Goal: Communication & Community: Participate in discussion

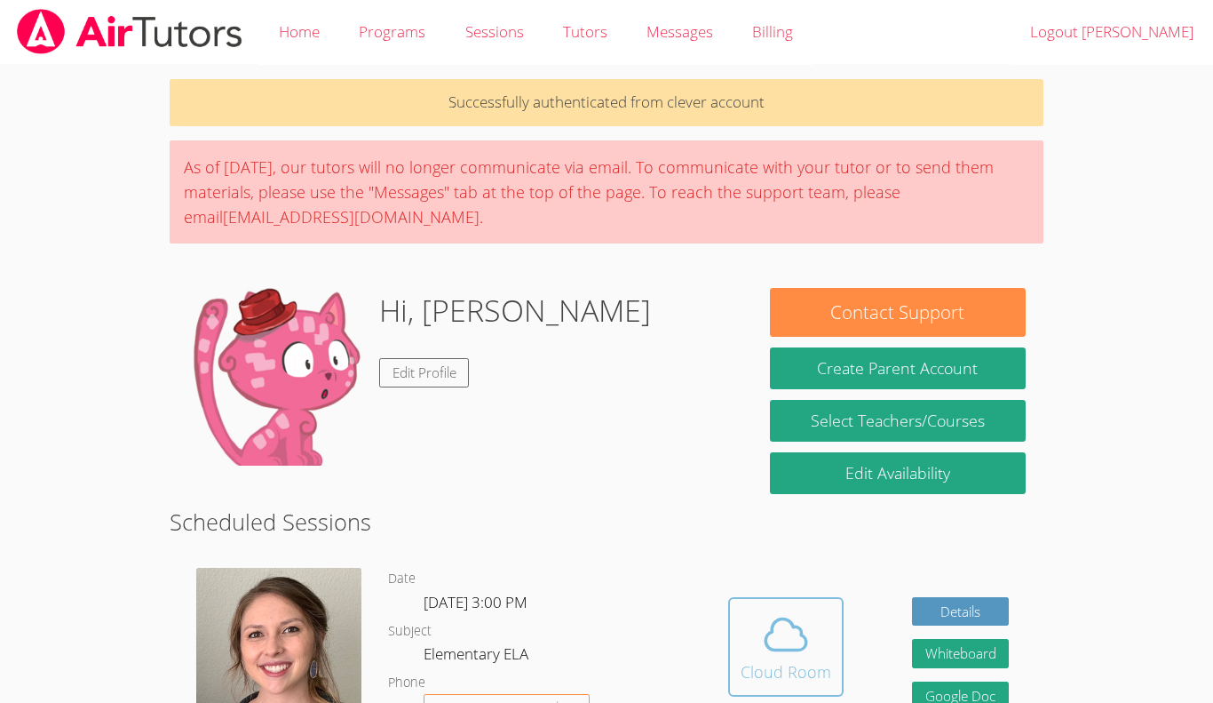
click at [819, 631] on span at bounding box center [786, 634] width 91 height 50
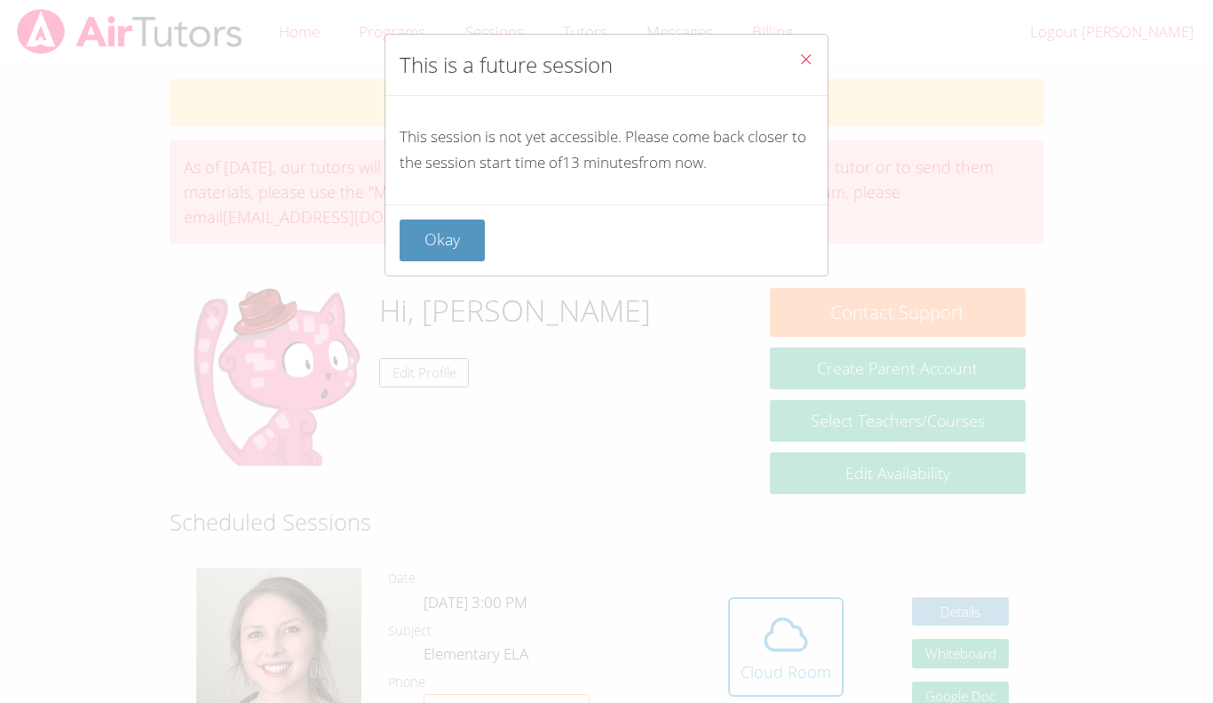
click at [802, 60] on icon "Close" at bounding box center [806, 59] width 15 height 15
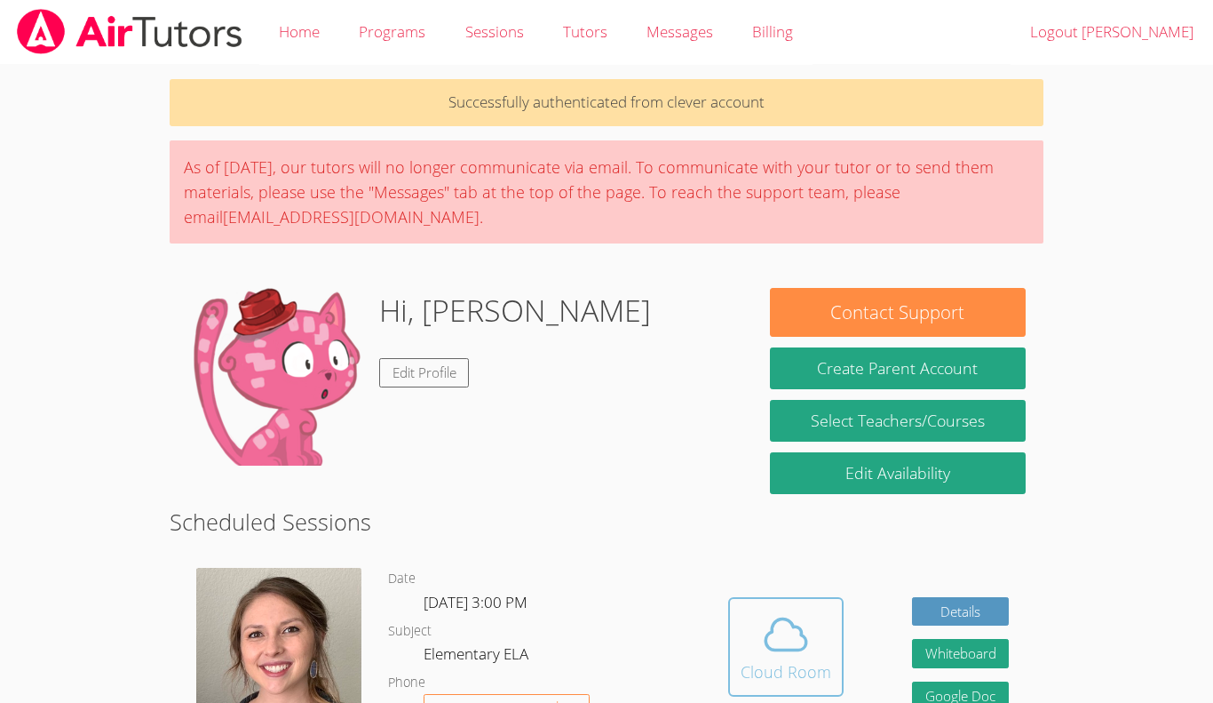
click at [811, 611] on span at bounding box center [786, 634] width 91 height 50
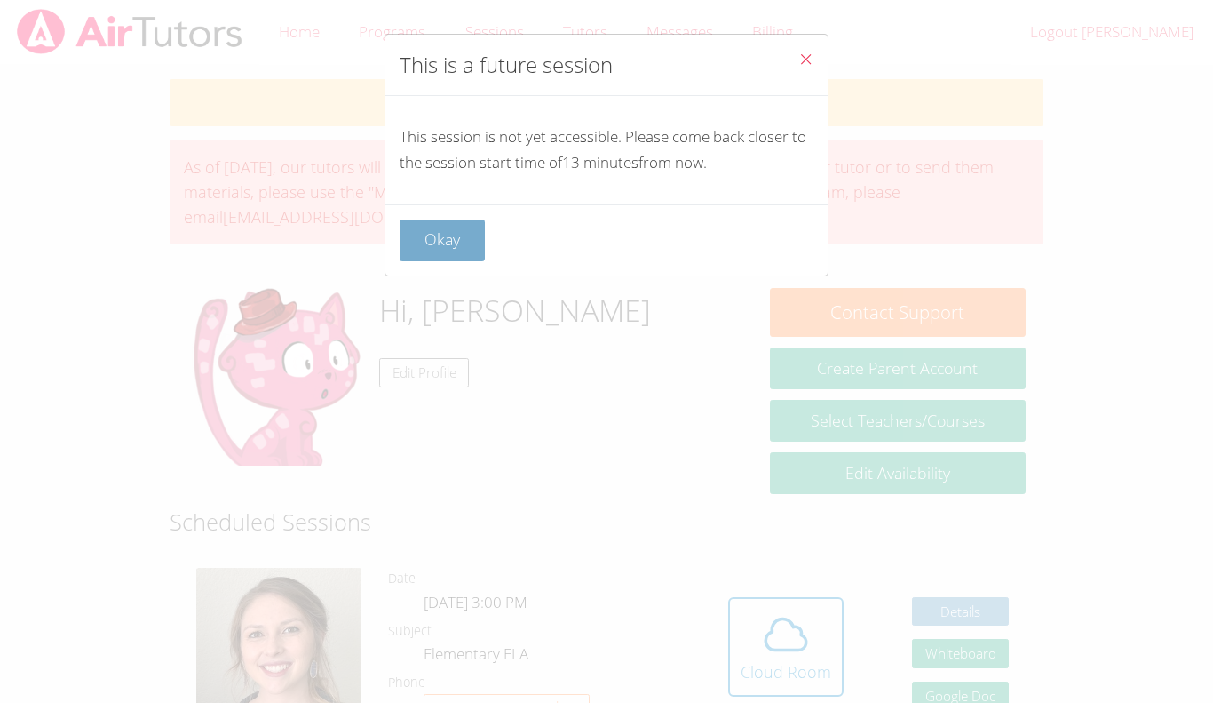
click at [458, 235] on button "Okay" at bounding box center [442, 240] width 85 height 42
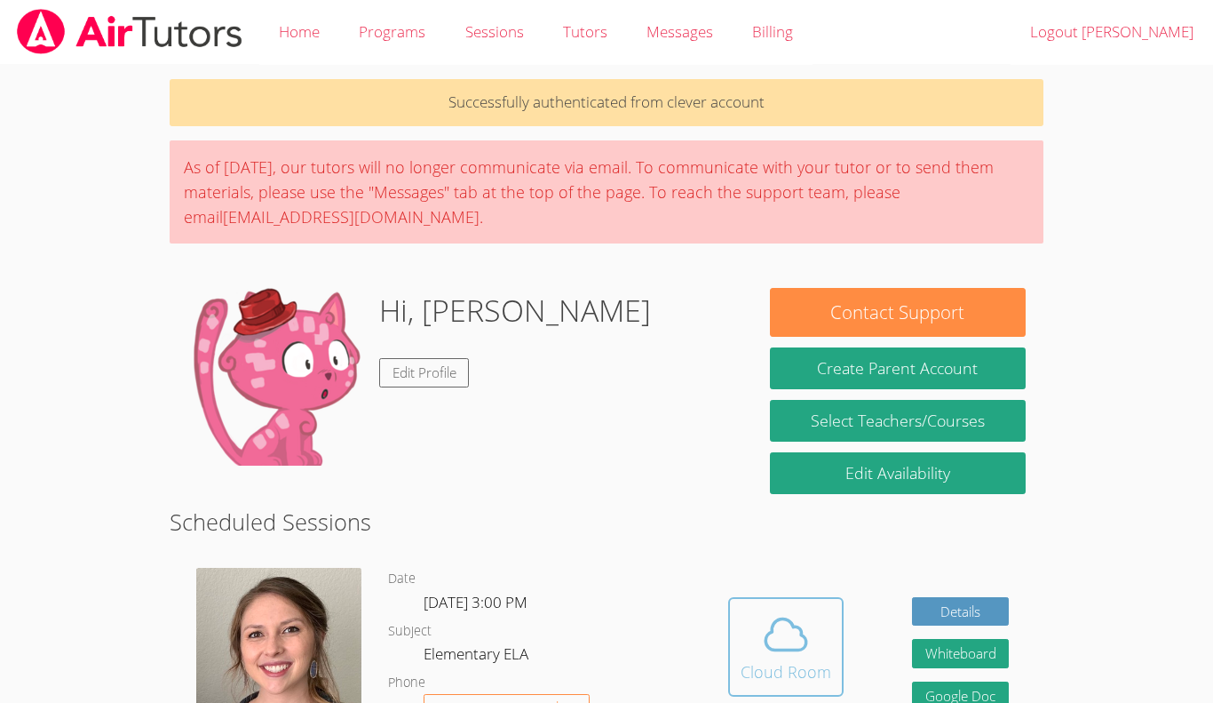
click at [804, 671] on div "Cloud Room" at bounding box center [786, 671] width 91 height 25
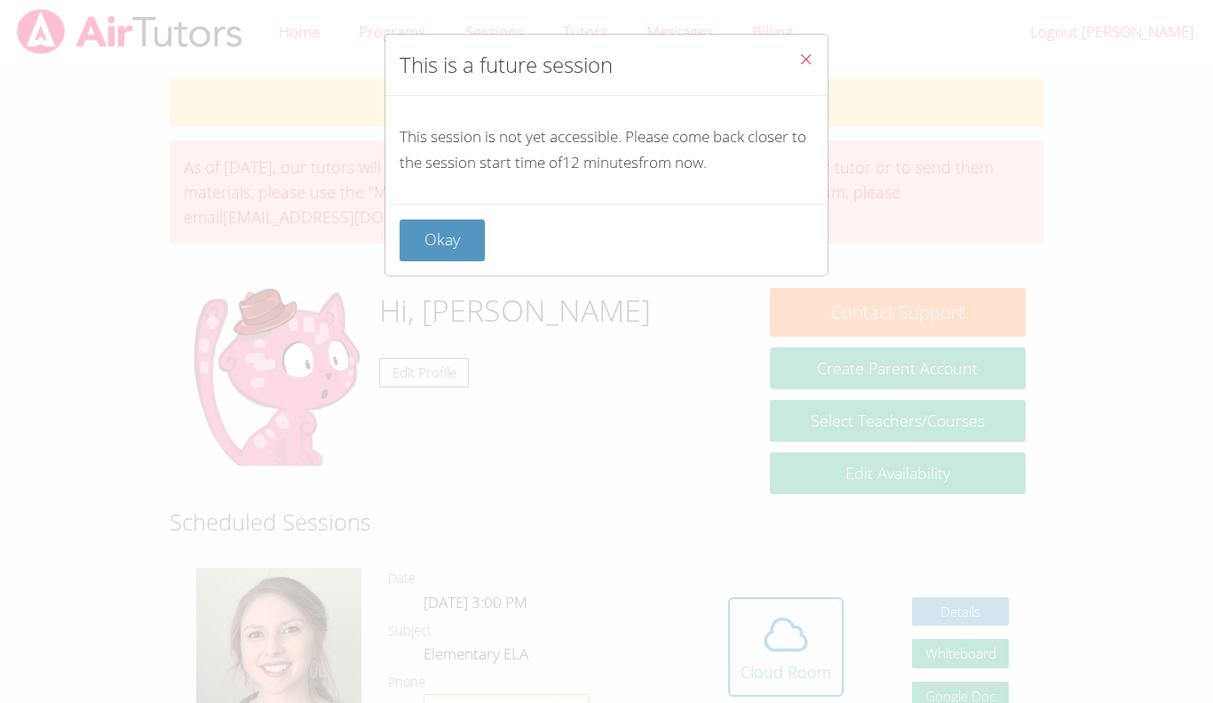
click at [803, 55] on icon "Close" at bounding box center [806, 59] width 15 height 15
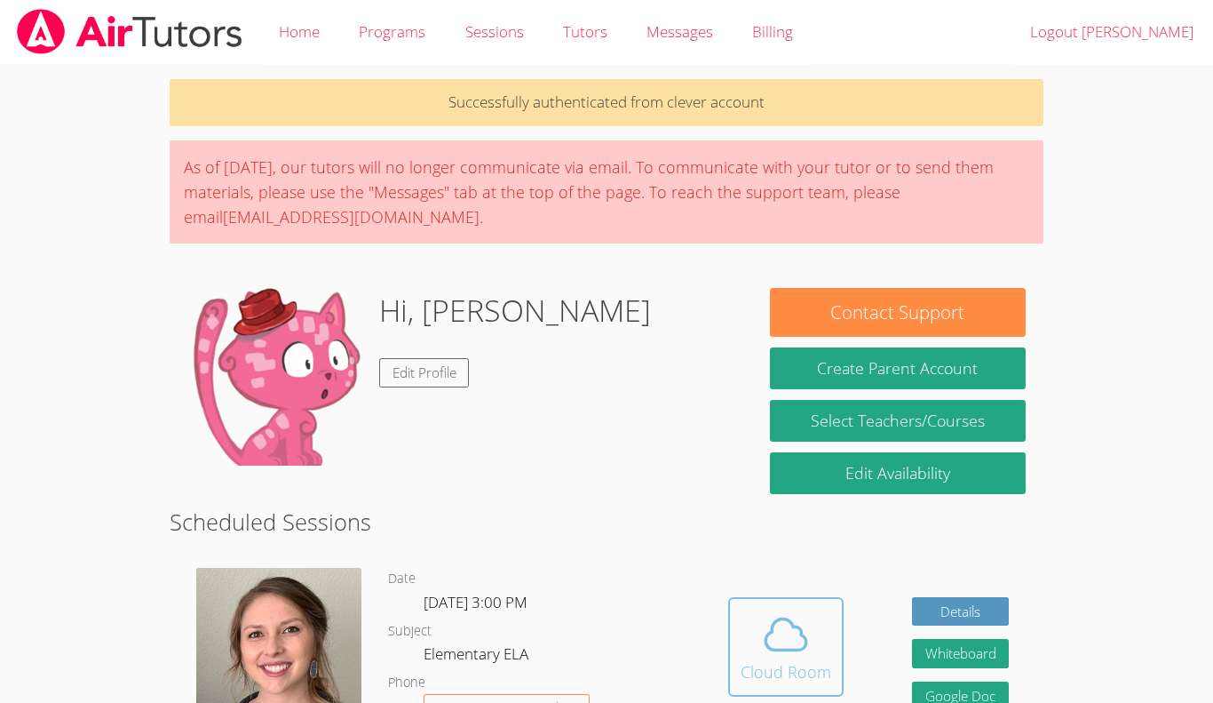
click at [774, 624] on icon at bounding box center [786, 634] width 41 height 31
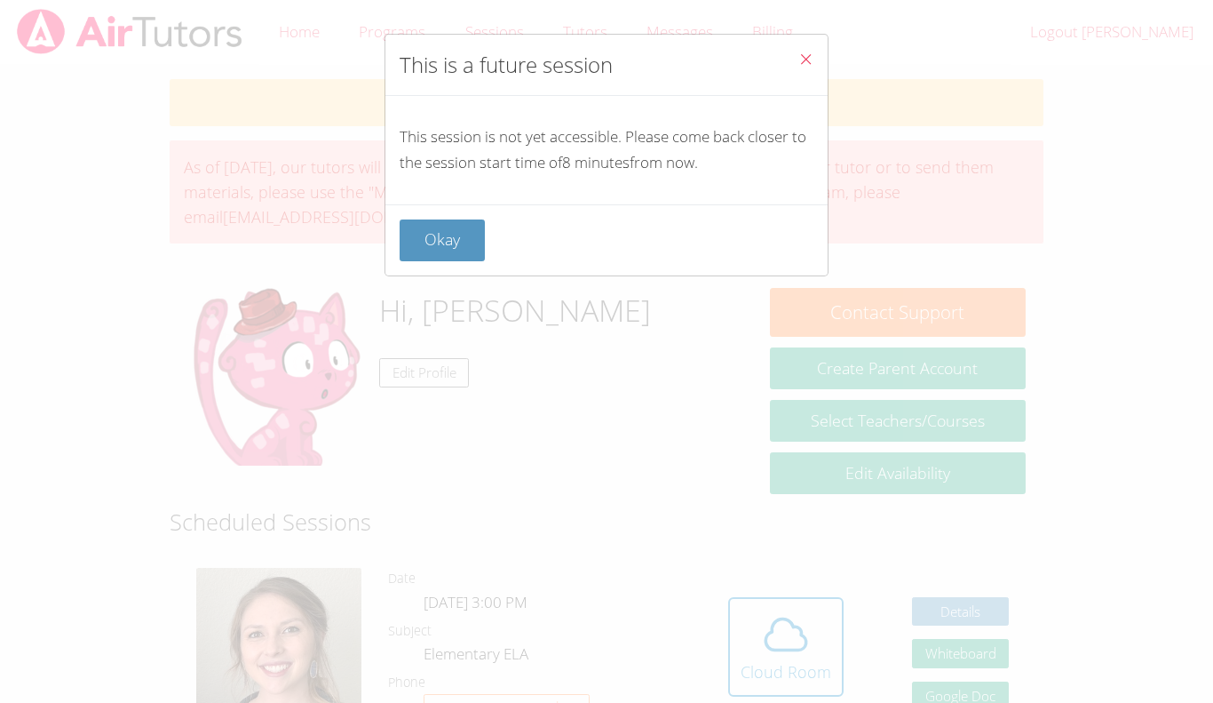
click at [815, 65] on button "Close" at bounding box center [806, 62] width 44 height 54
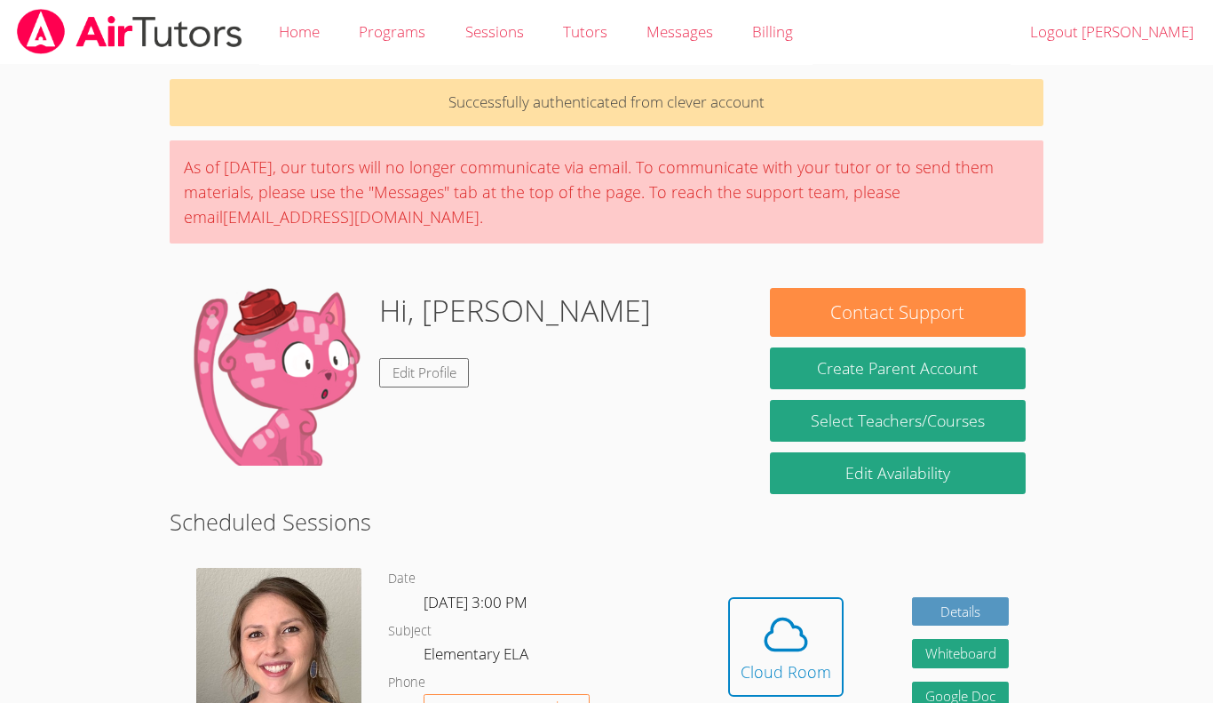
click at [777, 697] on link "Cloud Room" at bounding box center [785, 653] width 115 height 113
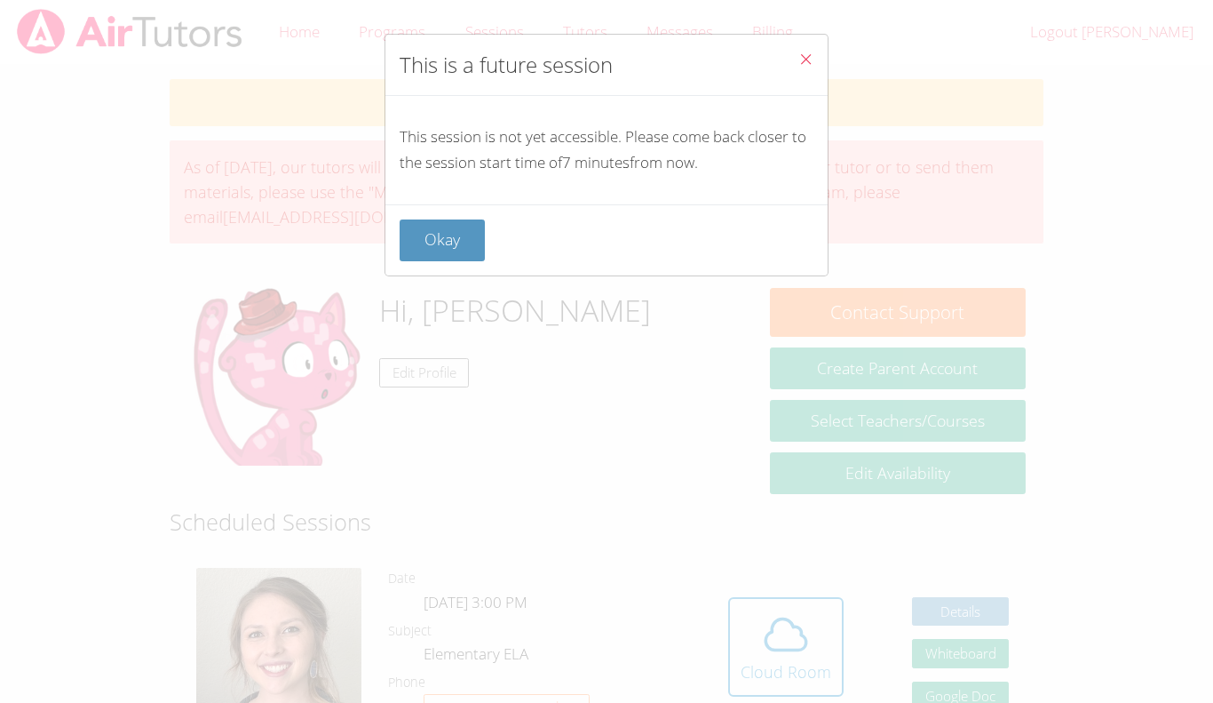
click at [811, 59] on icon "Close" at bounding box center [806, 59] width 15 height 15
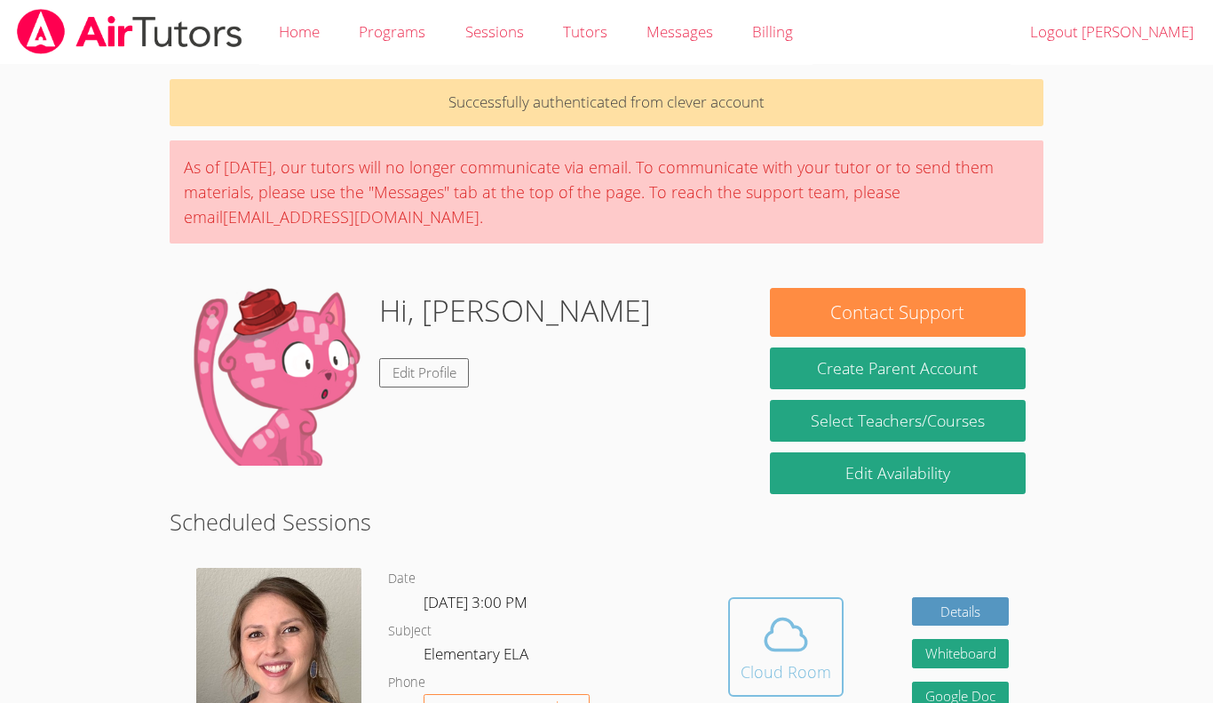
click at [806, 624] on icon at bounding box center [786, 634] width 50 height 50
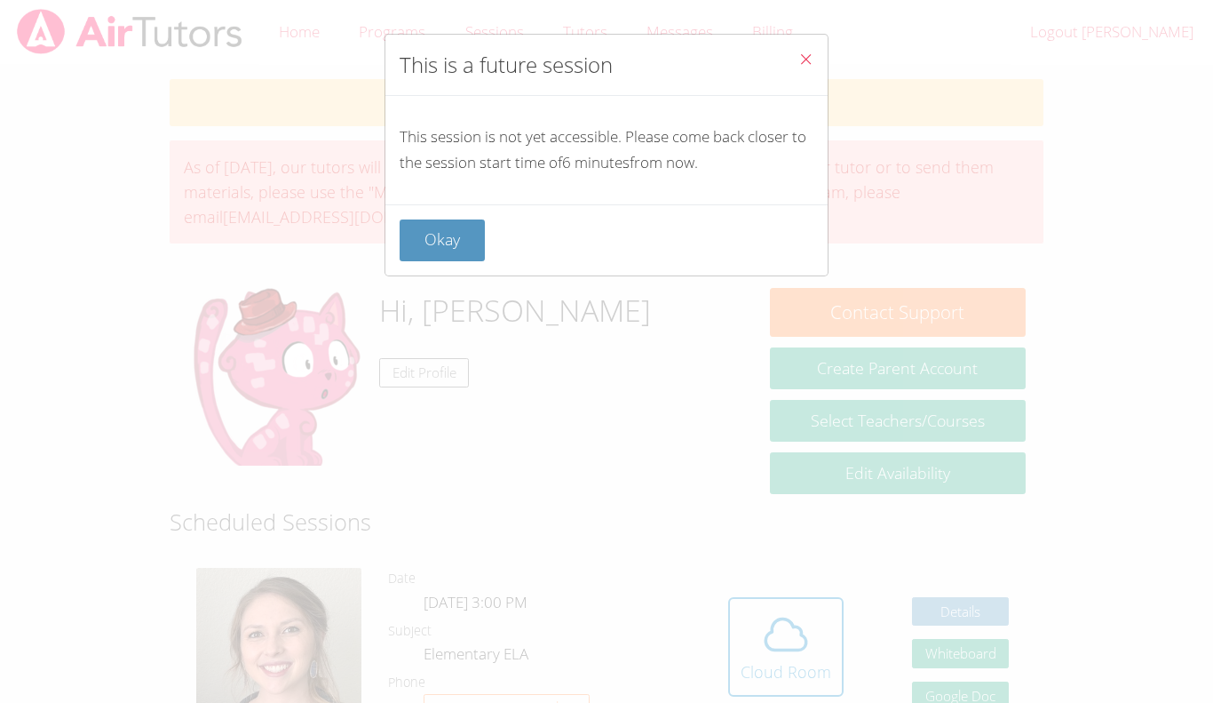
click at [804, 76] on button "Close" at bounding box center [806, 62] width 44 height 54
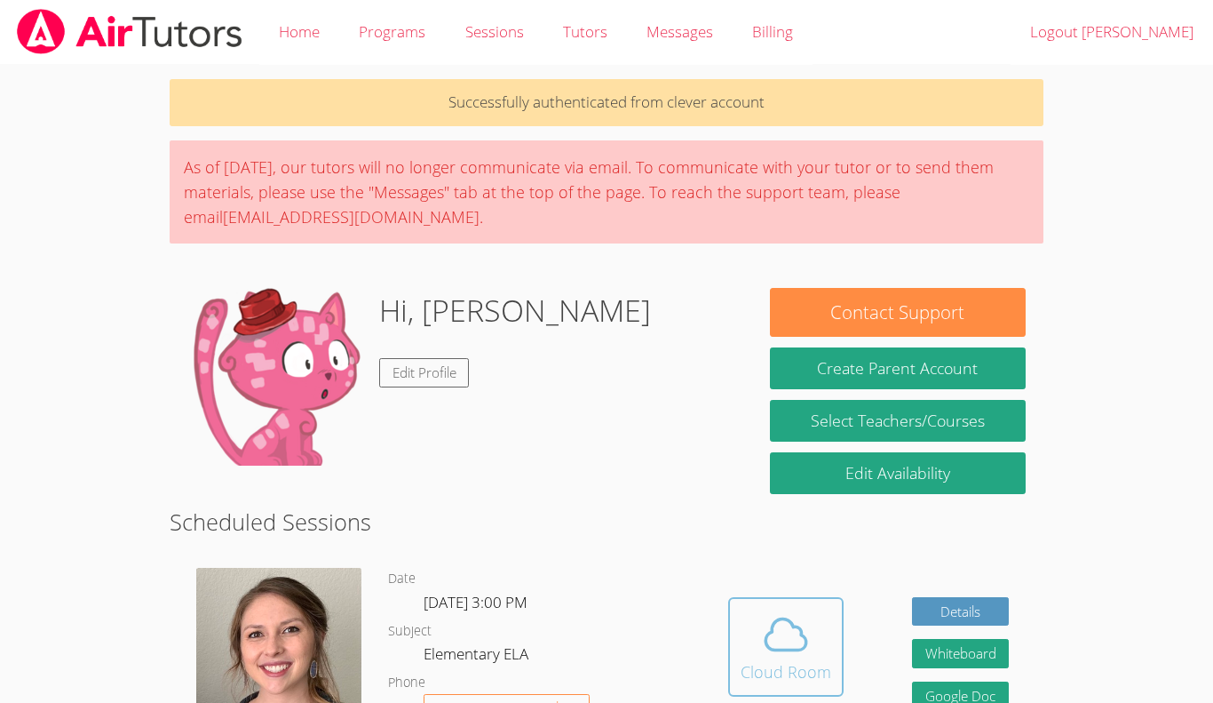
click at [786, 629] on icon at bounding box center [786, 634] width 50 height 50
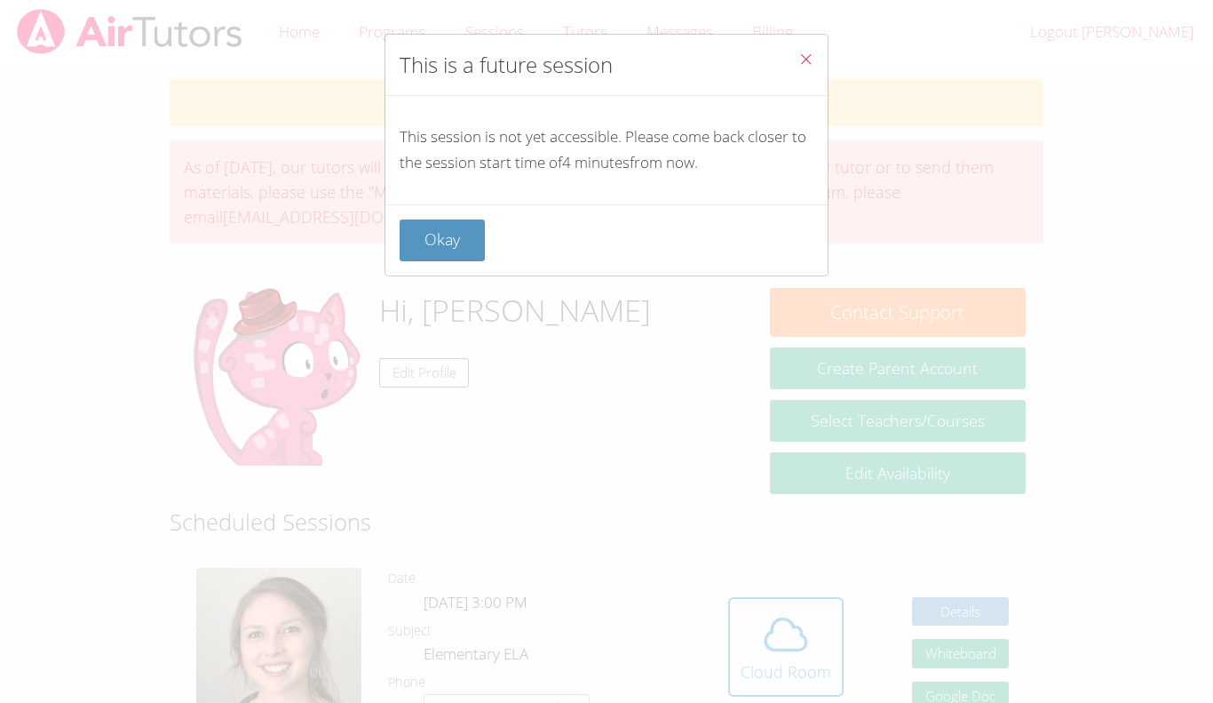
click at [804, 57] on icon "Close" at bounding box center [806, 59] width 15 height 15
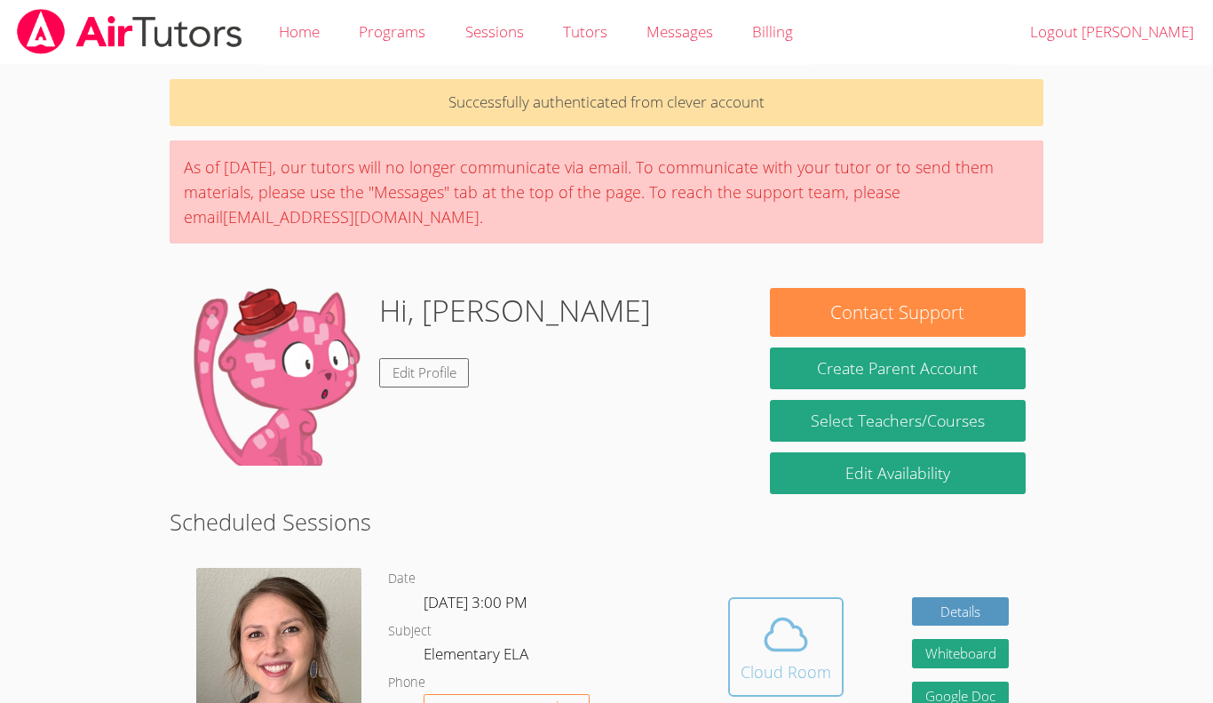
click at [794, 663] on div "Cloud Room" at bounding box center [786, 671] width 91 height 25
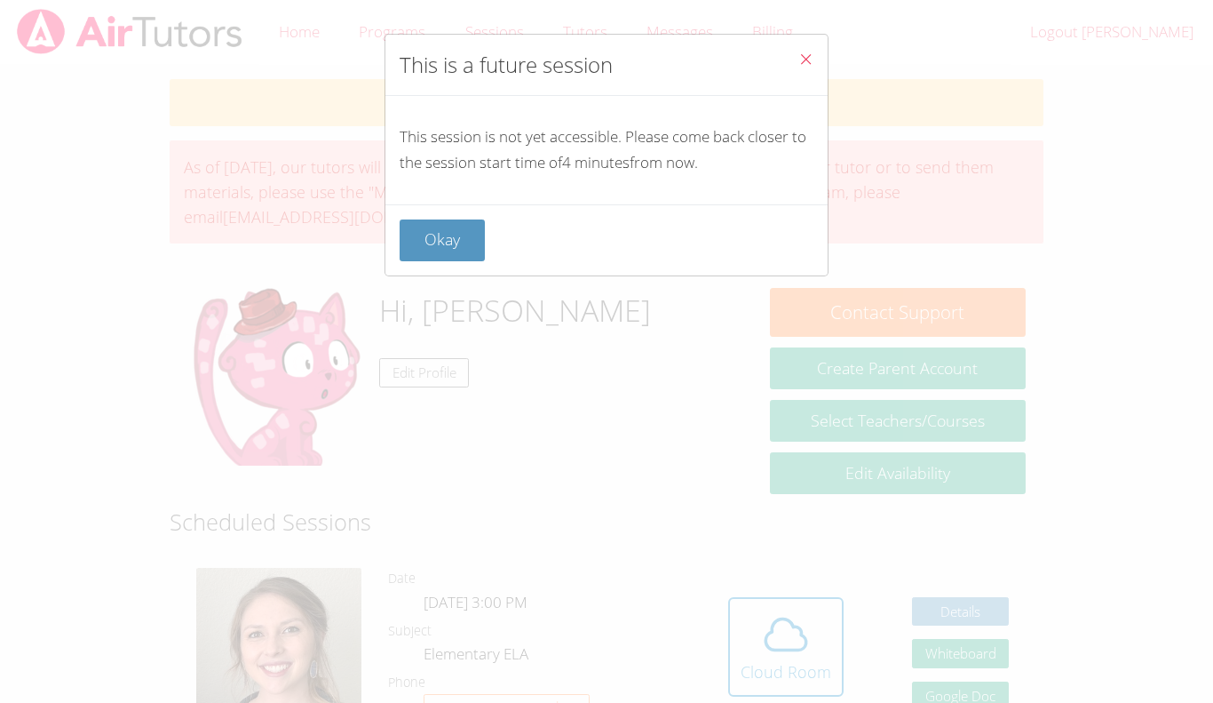
click at [815, 52] on button "Close" at bounding box center [806, 62] width 44 height 54
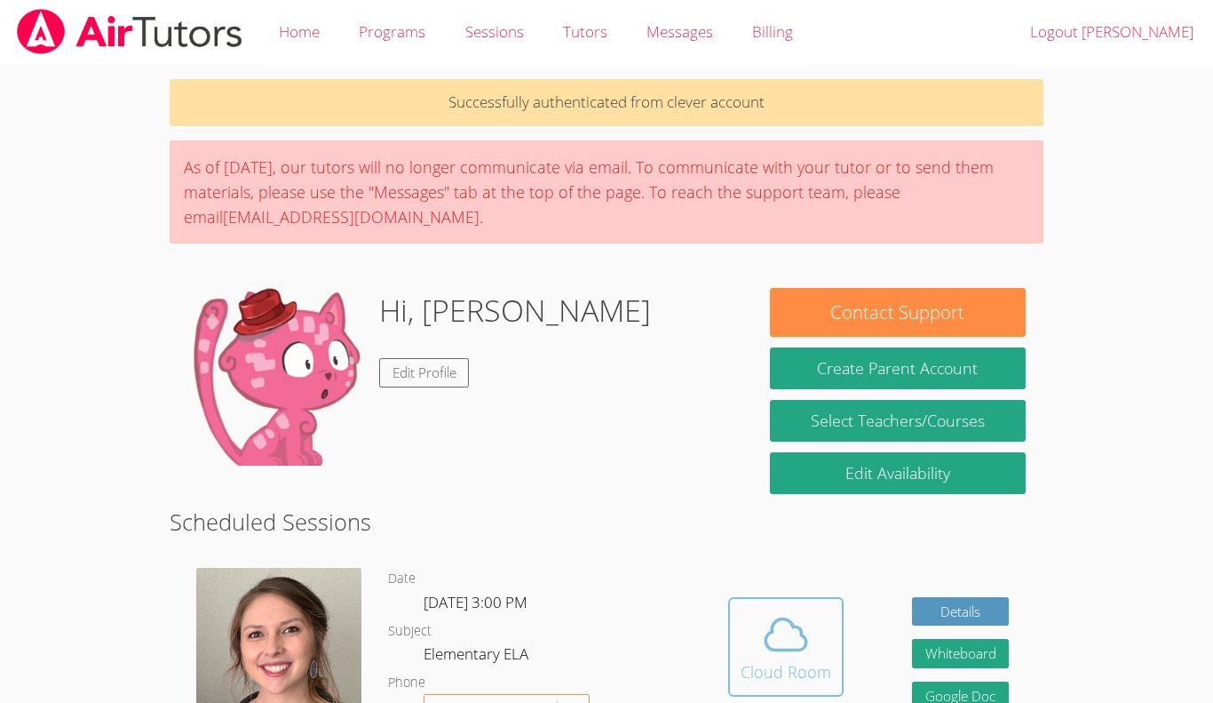
click at [765, 611] on icon at bounding box center [786, 634] width 50 height 50
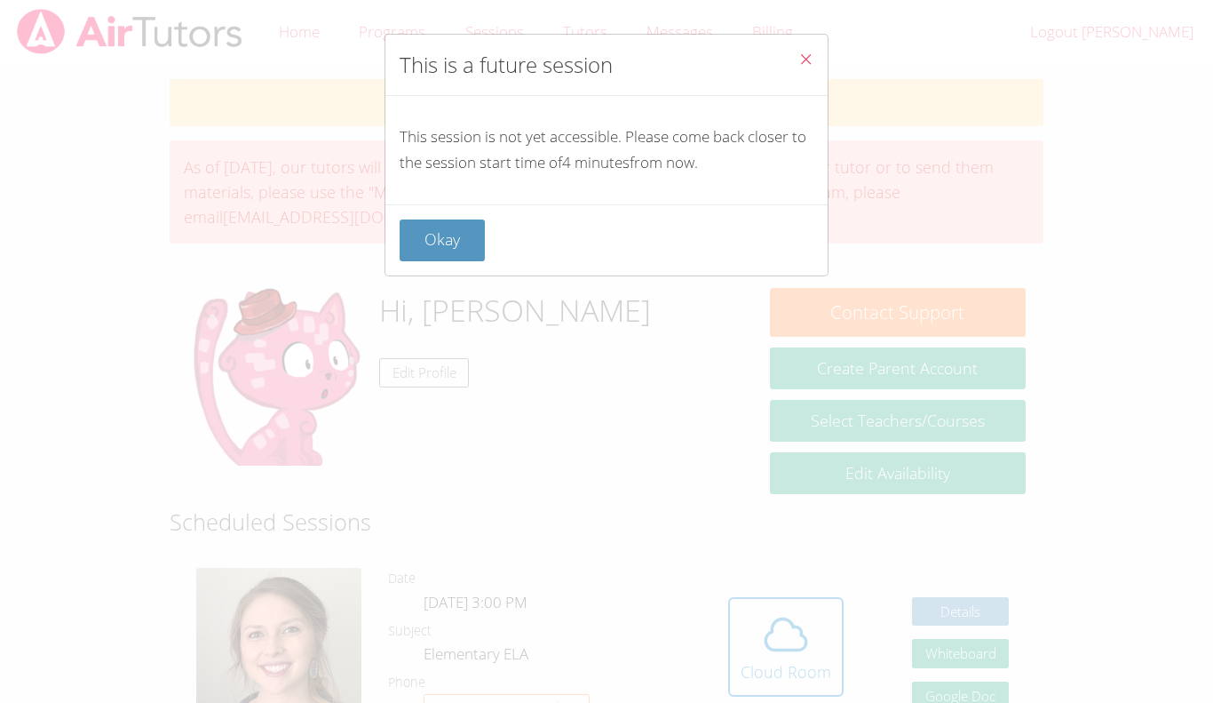
click at [805, 65] on icon "Close" at bounding box center [806, 59] width 15 height 15
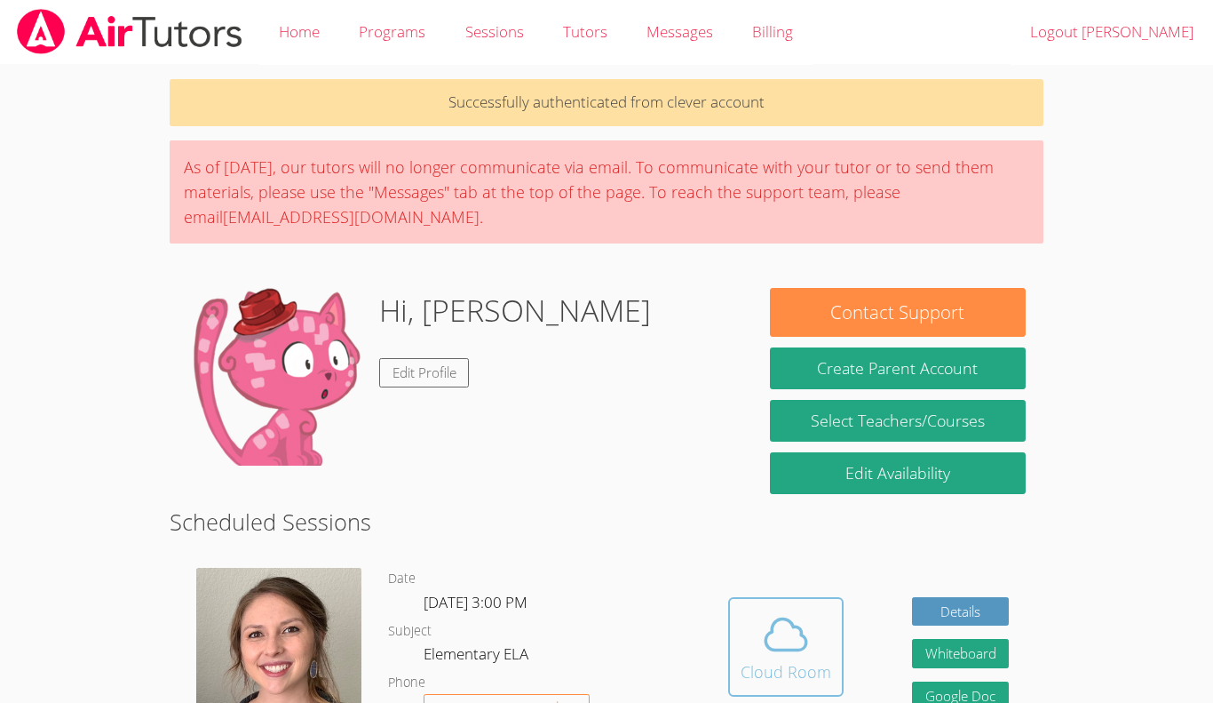
click at [803, 638] on icon at bounding box center [786, 634] width 41 height 31
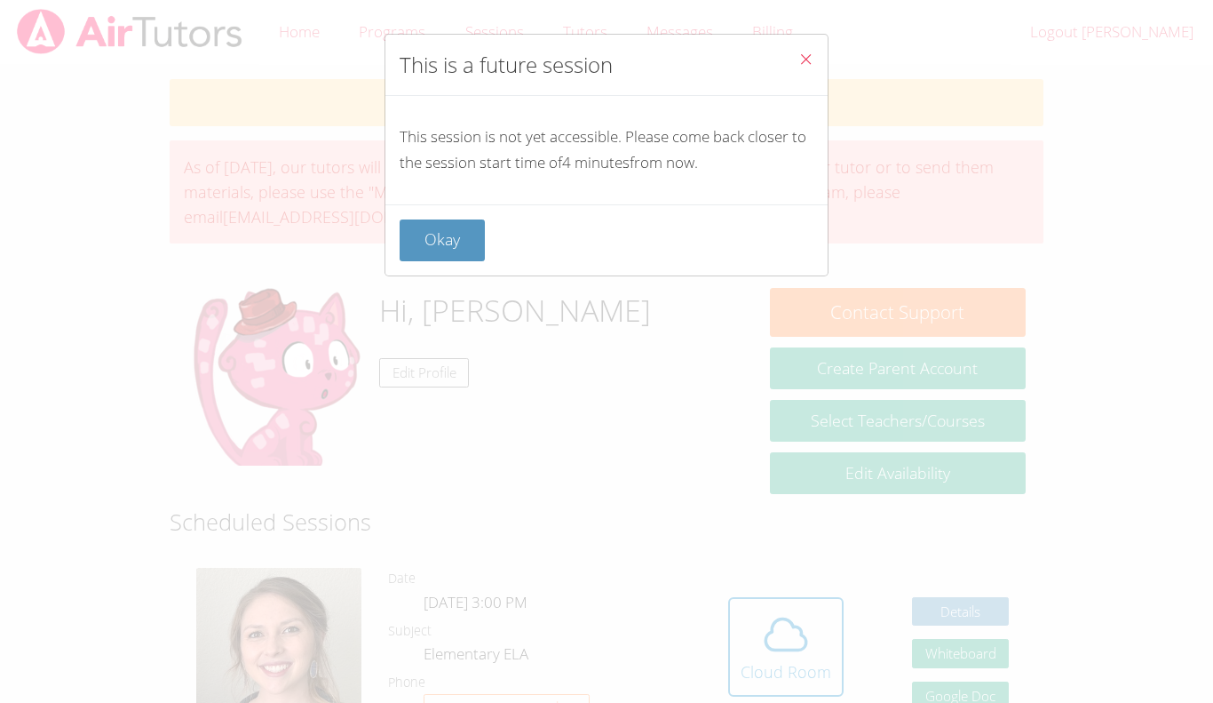
click at [607, 238] on div "Okay" at bounding box center [607, 240] width 414 height 42
click at [807, 54] on icon "Close" at bounding box center [806, 59] width 15 height 15
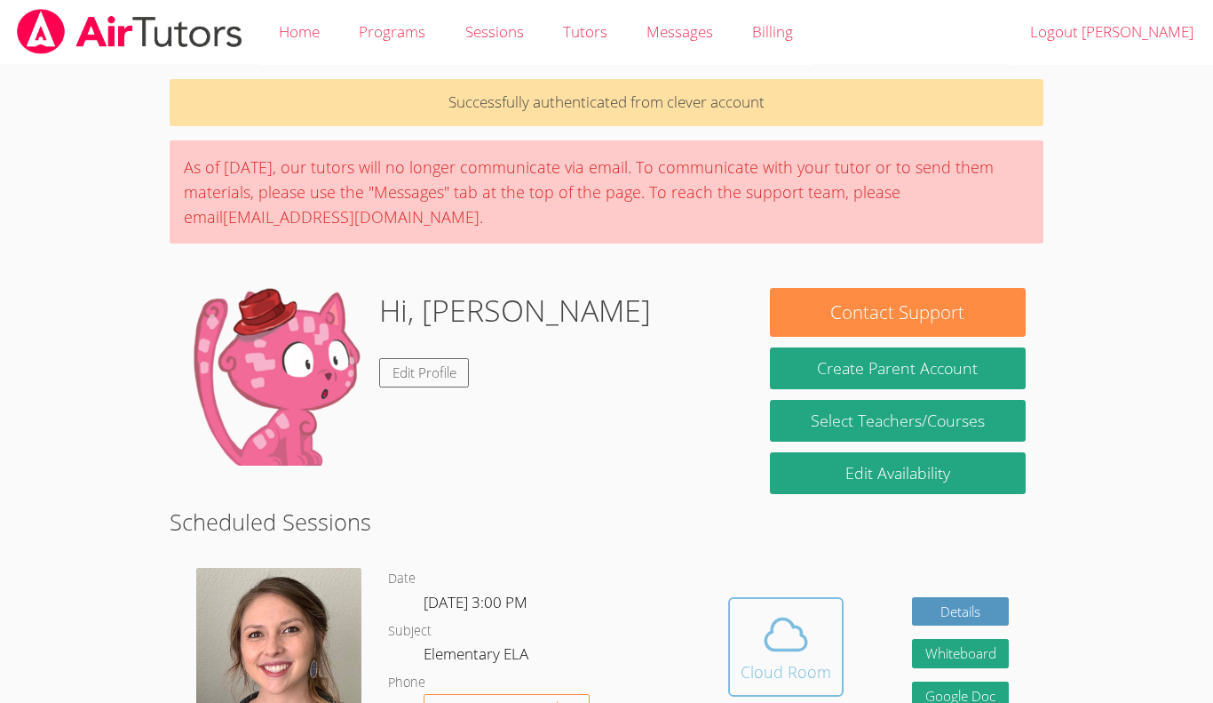
click at [825, 672] on div "Cloud Room" at bounding box center [786, 671] width 91 height 25
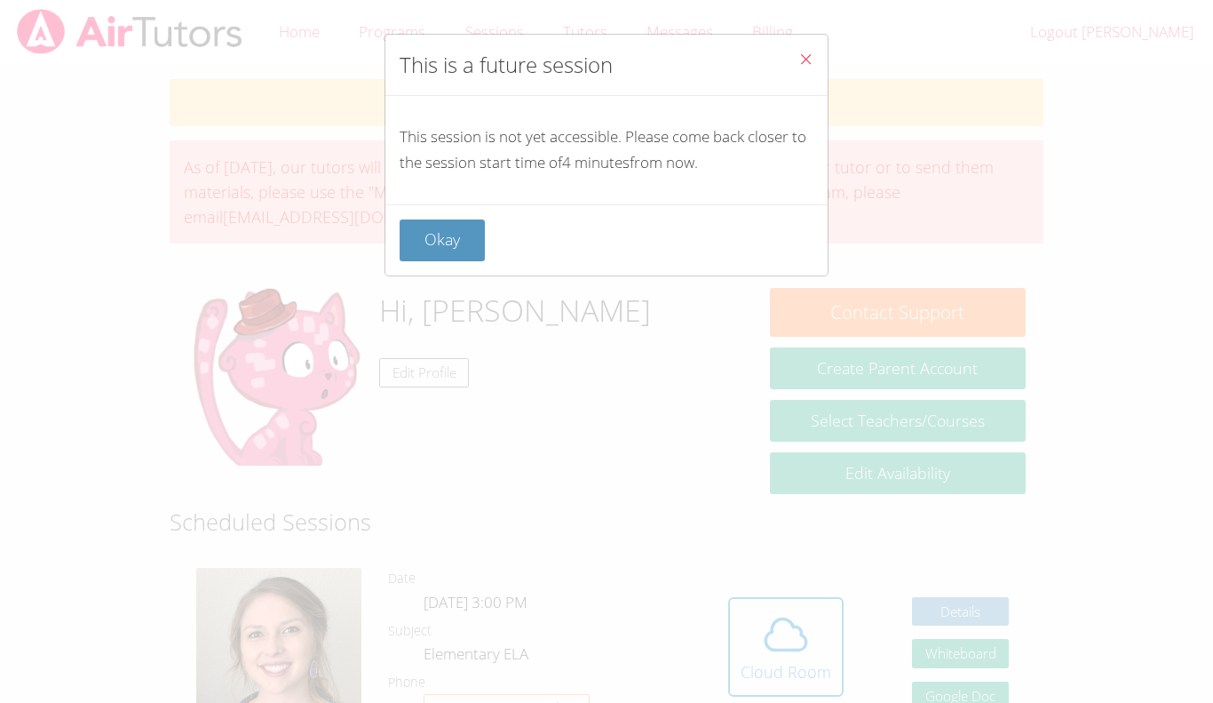
click at [807, 59] on icon "Close" at bounding box center [806, 59] width 15 height 15
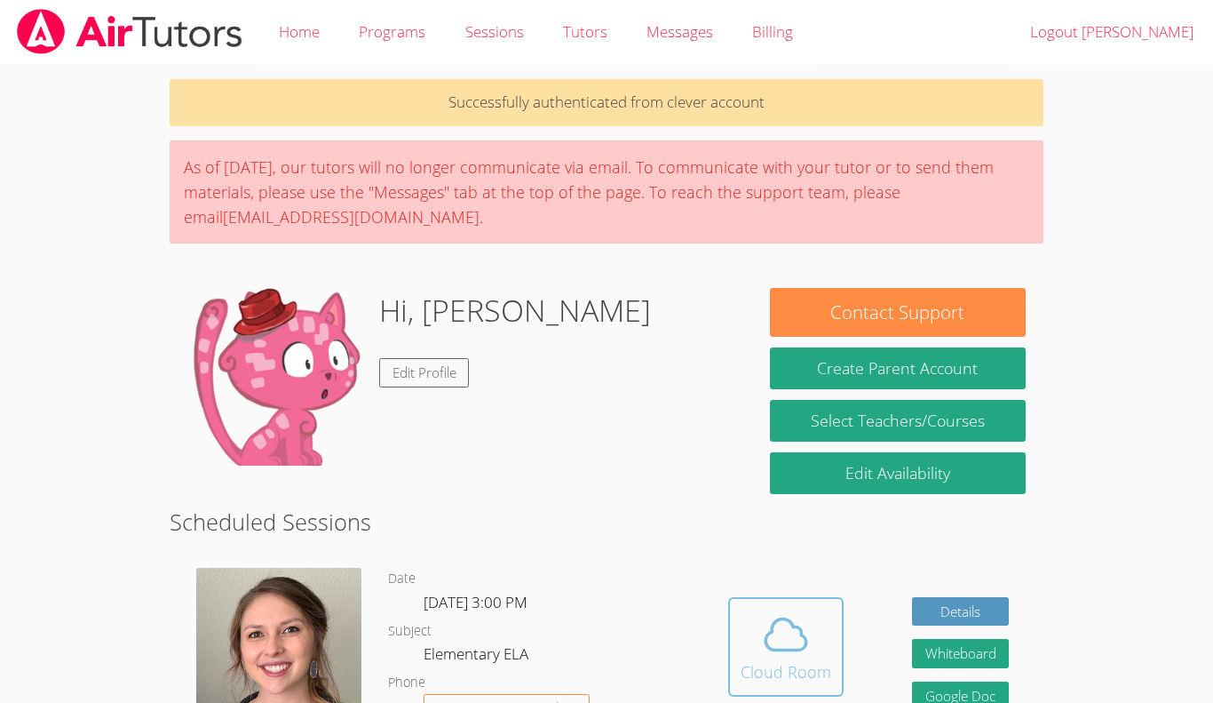
click at [769, 632] on icon at bounding box center [786, 634] width 41 height 31
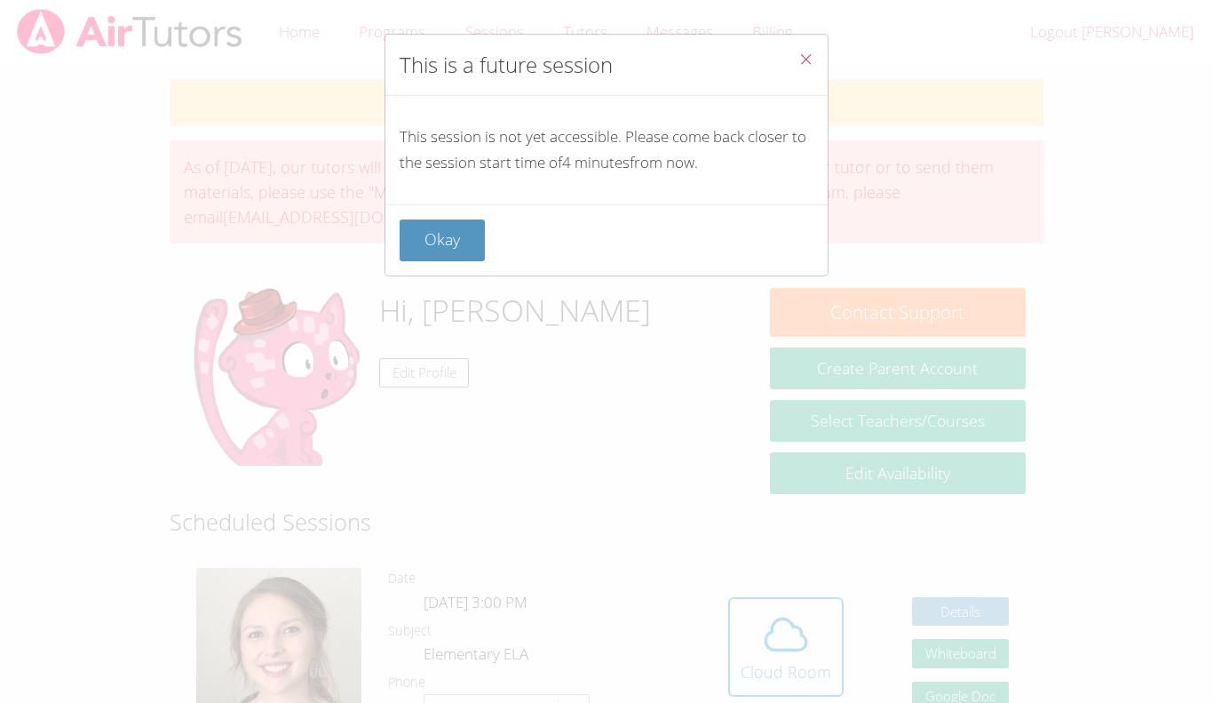
click at [805, 55] on icon "Close" at bounding box center [806, 59] width 15 height 15
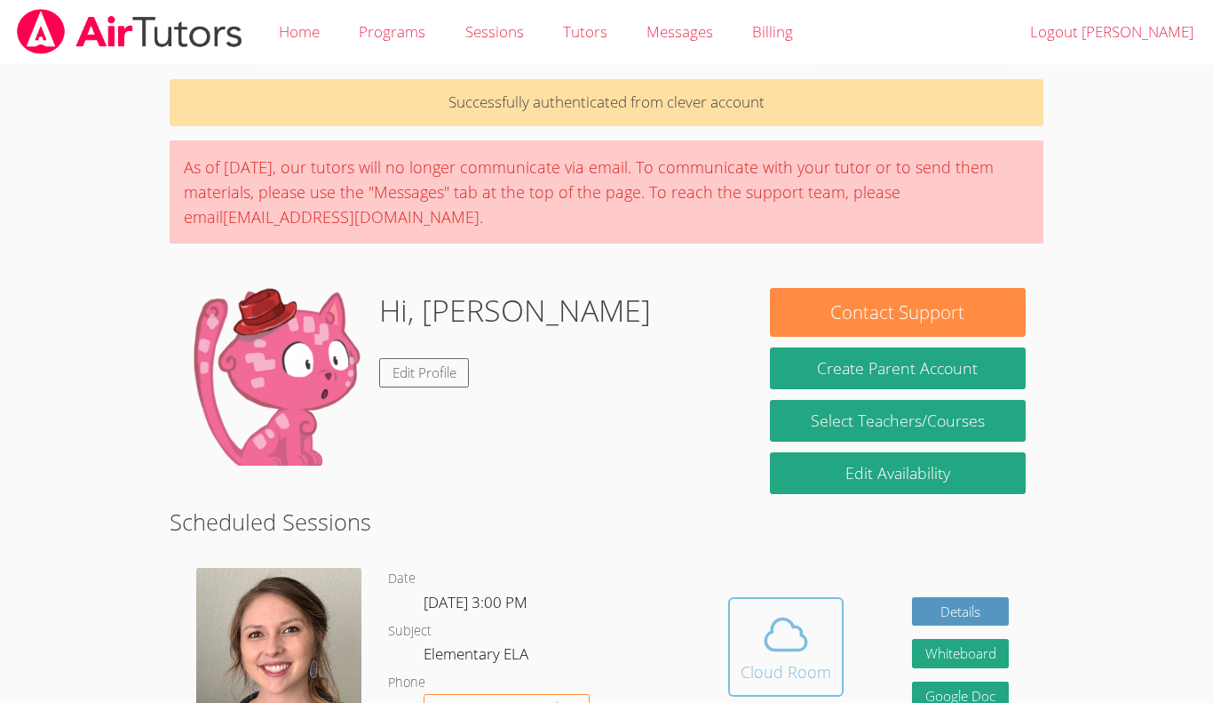
click at [824, 665] on div "Cloud Room" at bounding box center [786, 671] width 91 height 25
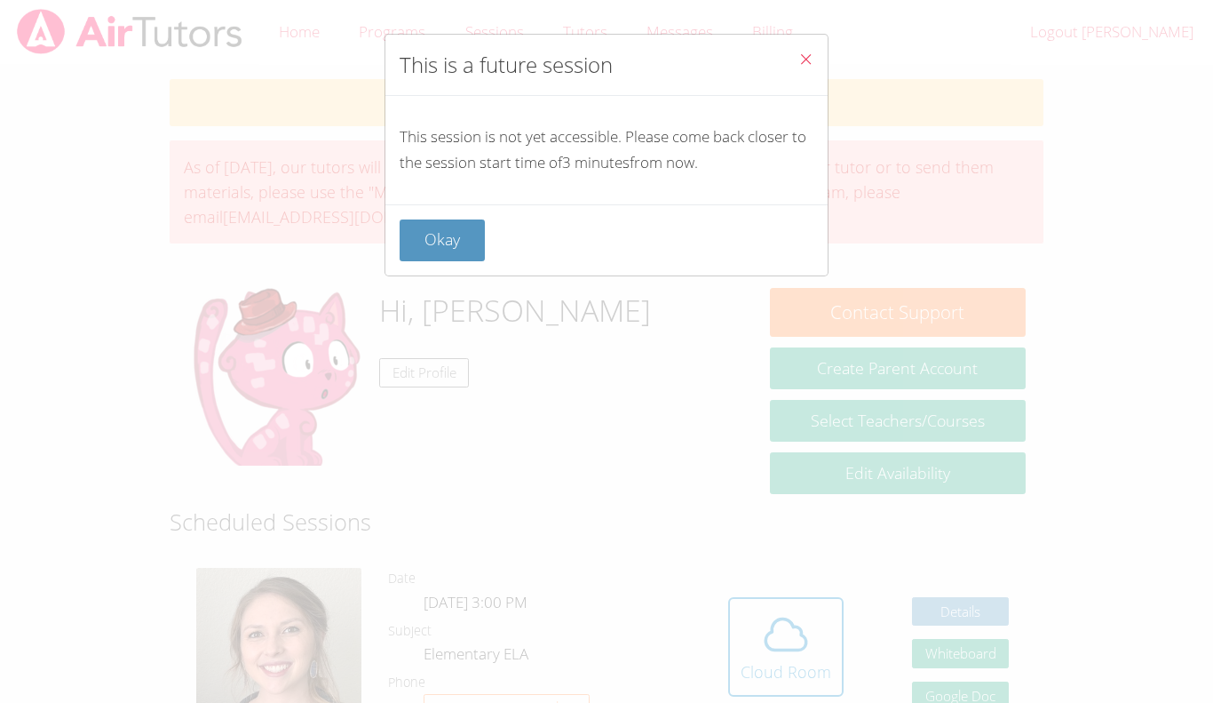
click at [819, 60] on button "Close" at bounding box center [806, 62] width 44 height 54
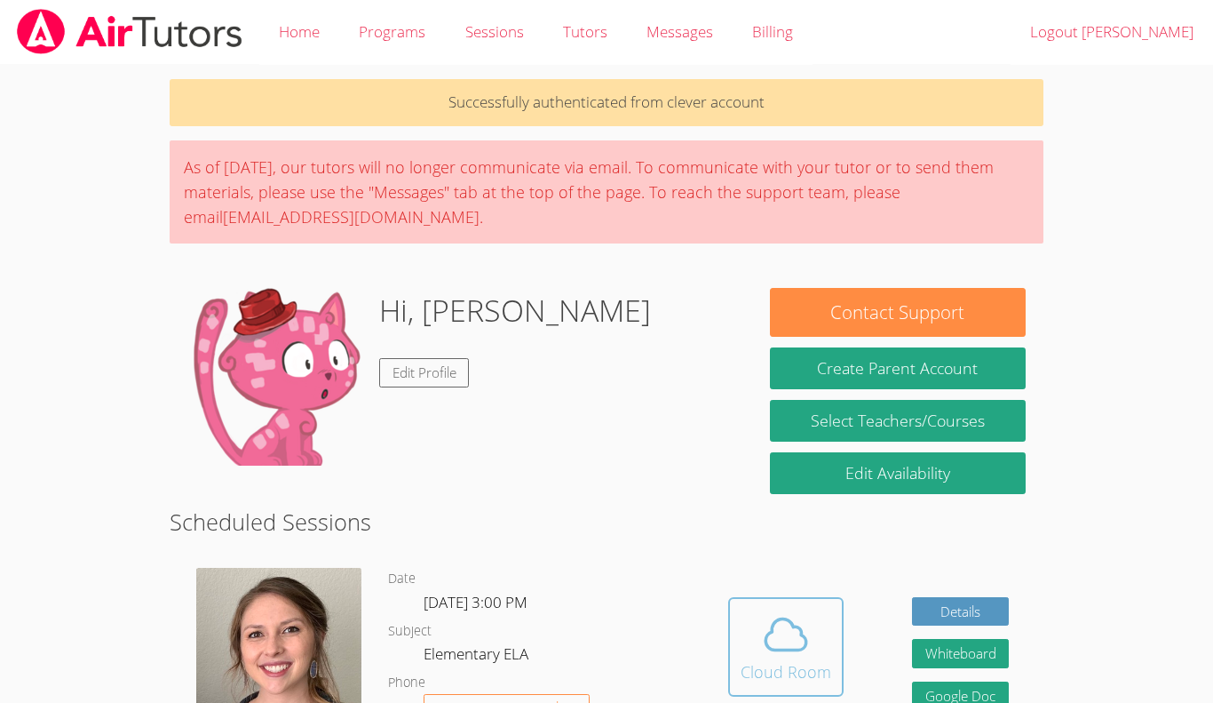
click at [804, 625] on icon at bounding box center [786, 634] width 50 height 50
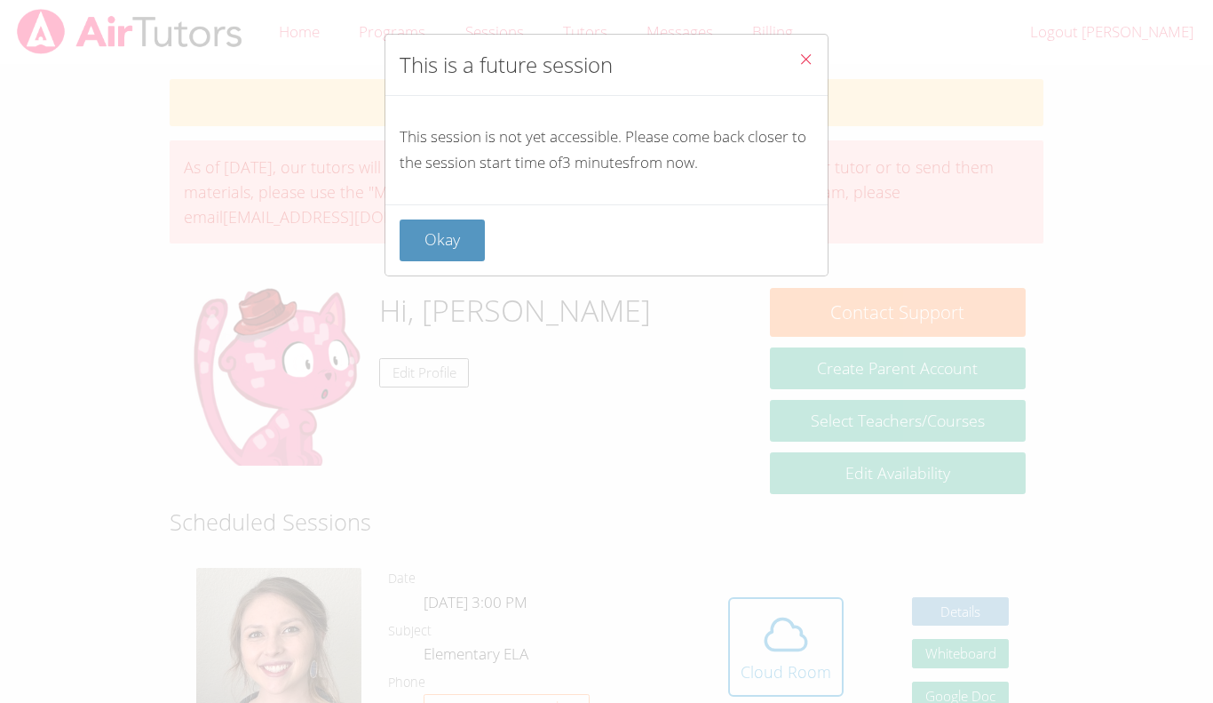
click at [807, 57] on icon "Close" at bounding box center [806, 59] width 15 height 15
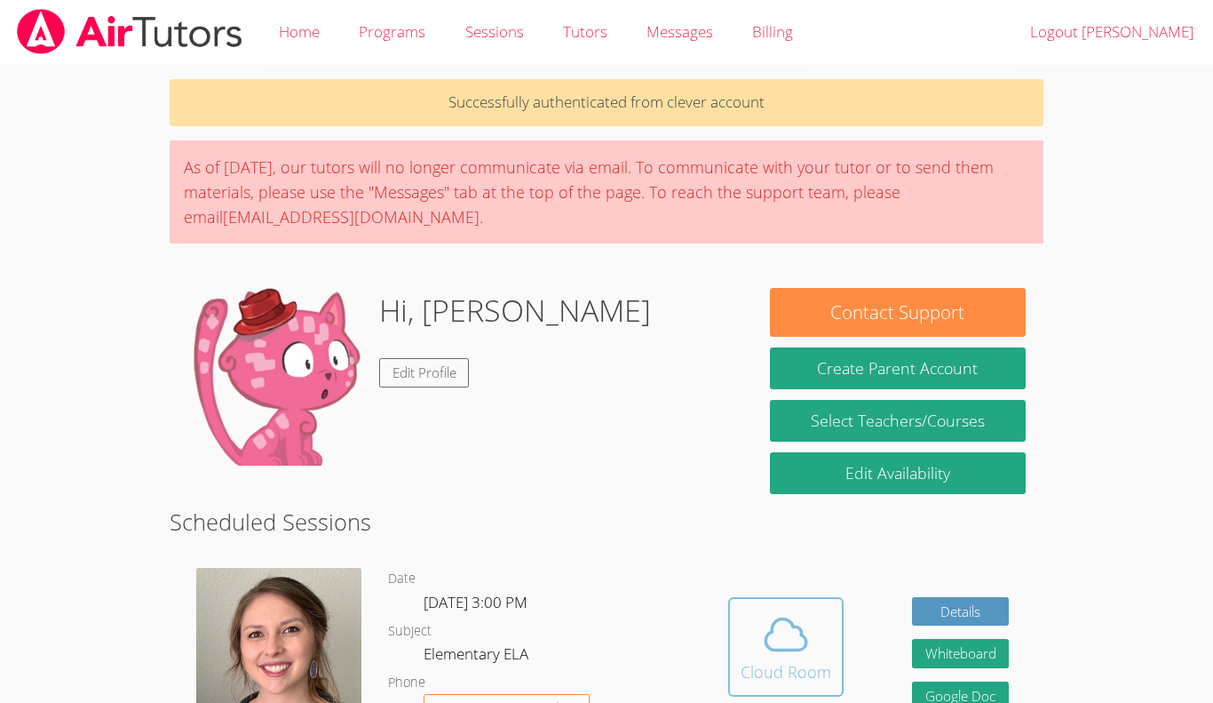
click at [777, 616] on icon at bounding box center [786, 634] width 50 height 50
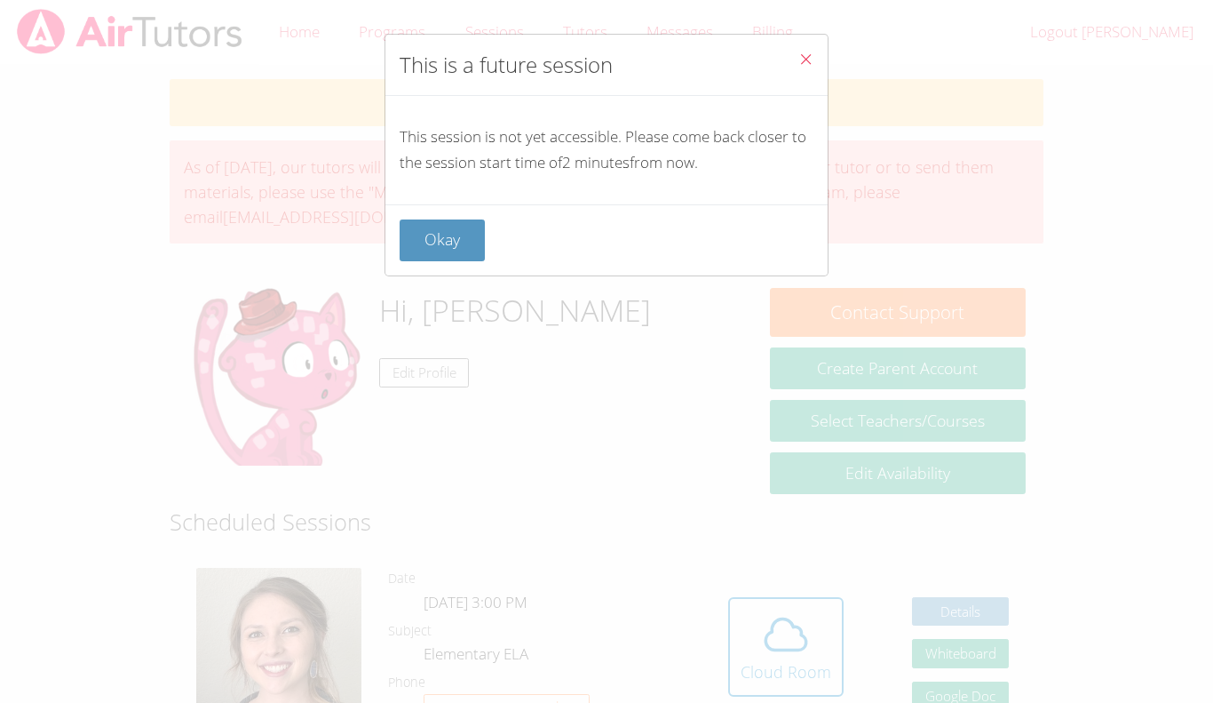
click at [807, 55] on icon "Close" at bounding box center [806, 59] width 15 height 15
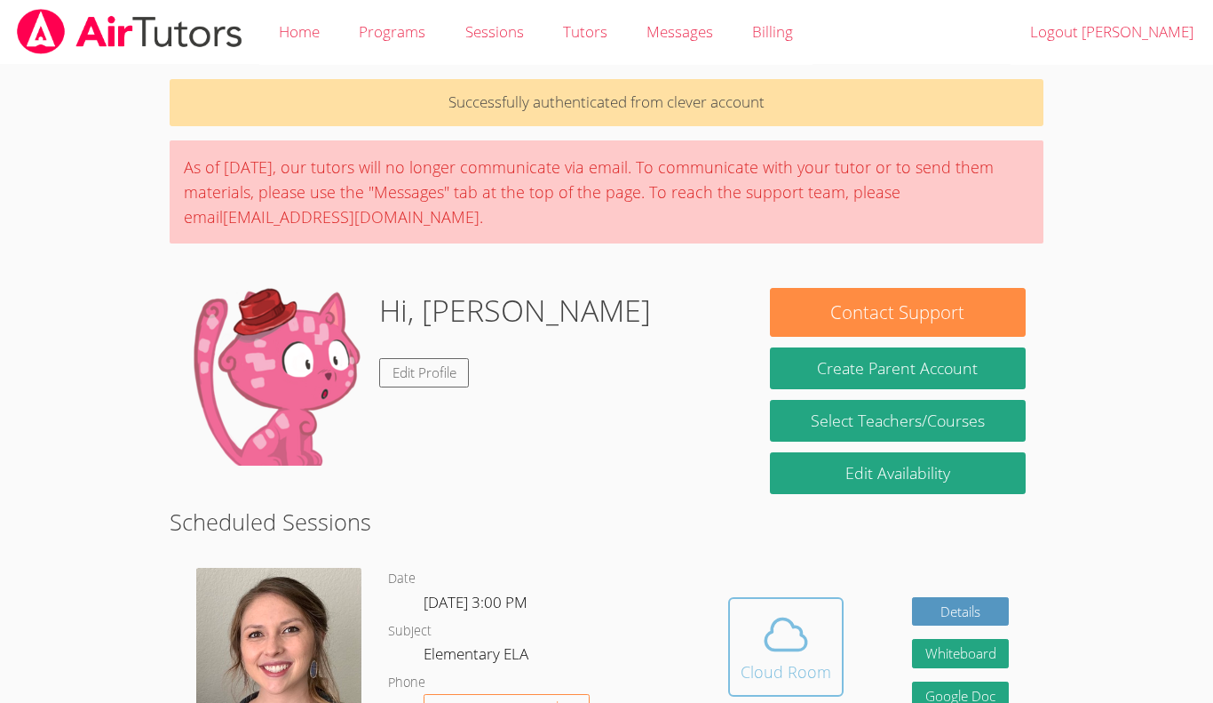
click at [820, 643] on span at bounding box center [786, 634] width 91 height 50
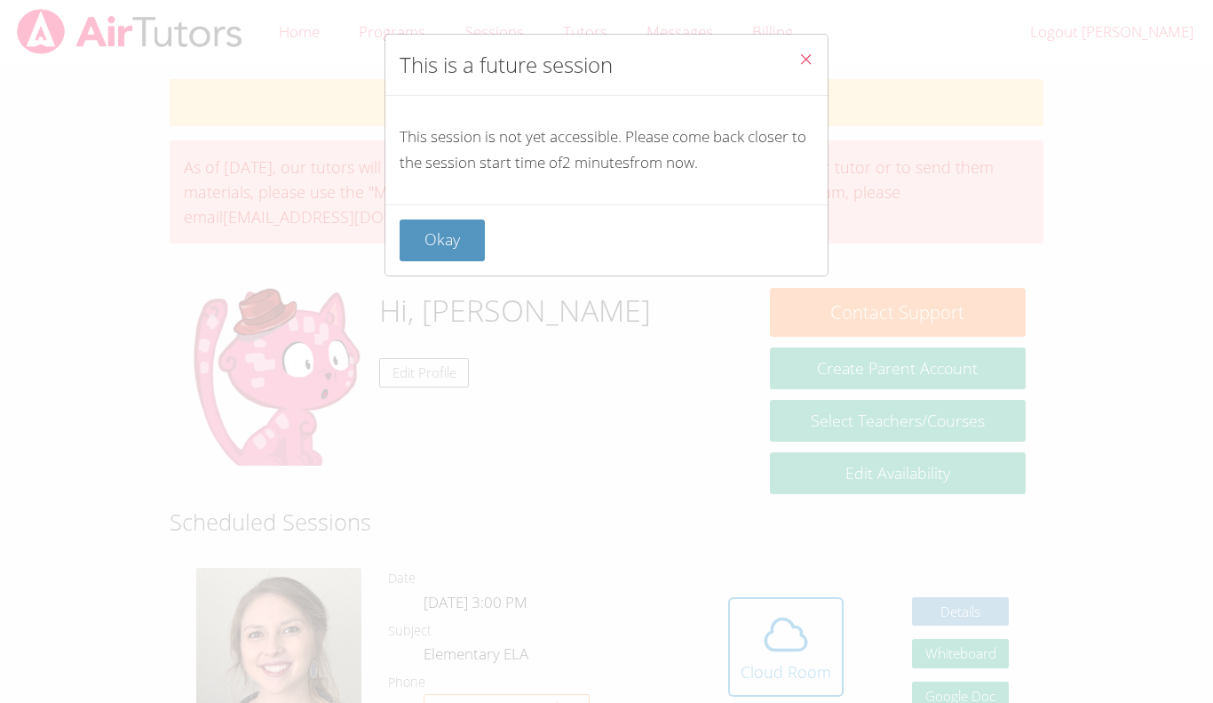
click at [810, 52] on icon "Close" at bounding box center [806, 59] width 15 height 15
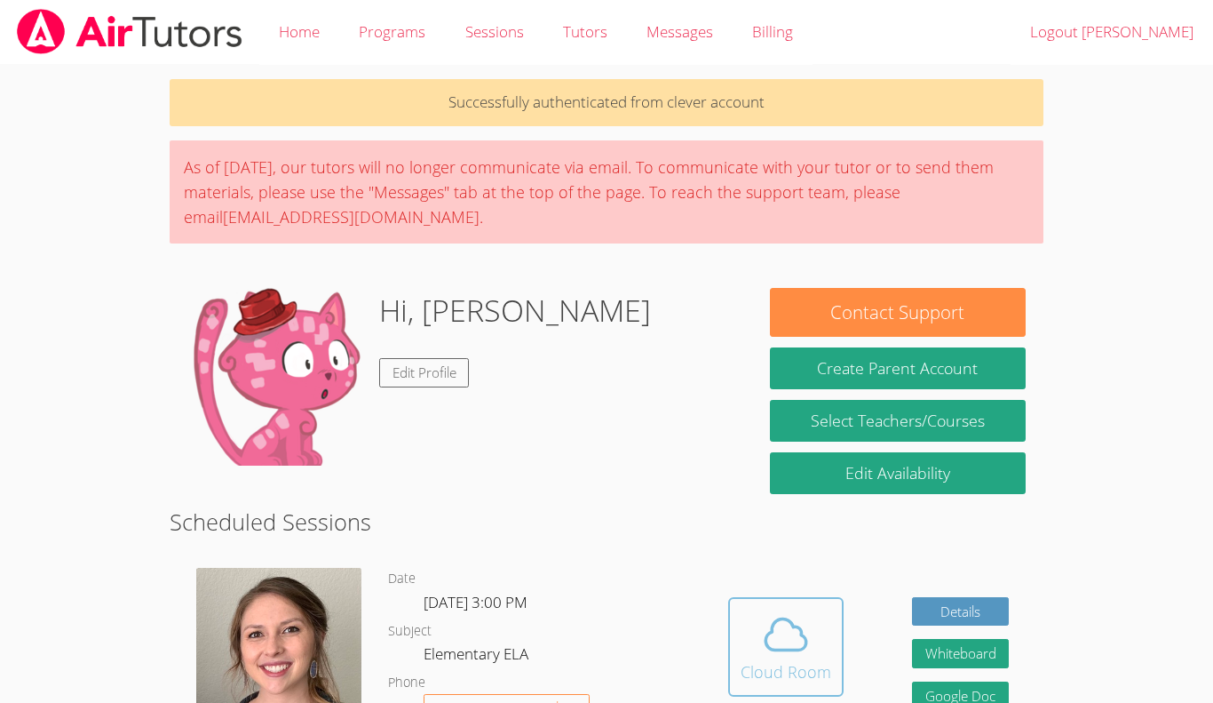
click at [772, 665] on div "Cloud Room" at bounding box center [786, 671] width 91 height 25
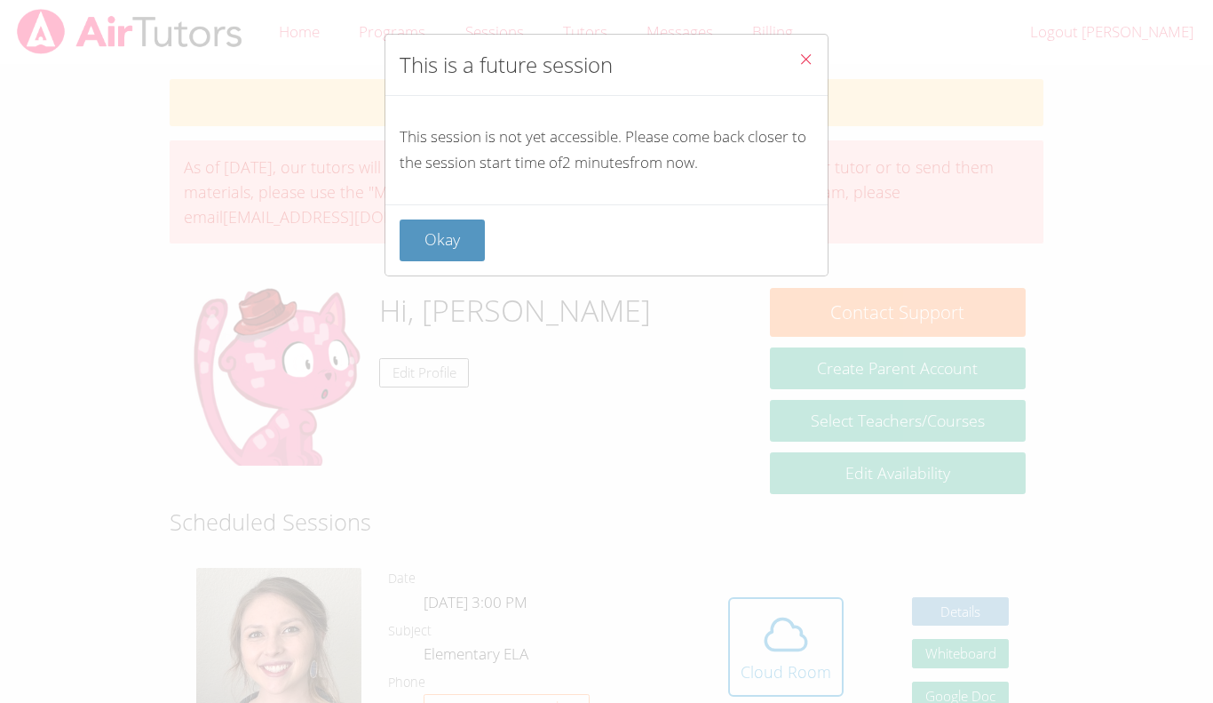
click at [799, 60] on icon "Close" at bounding box center [806, 59] width 15 height 15
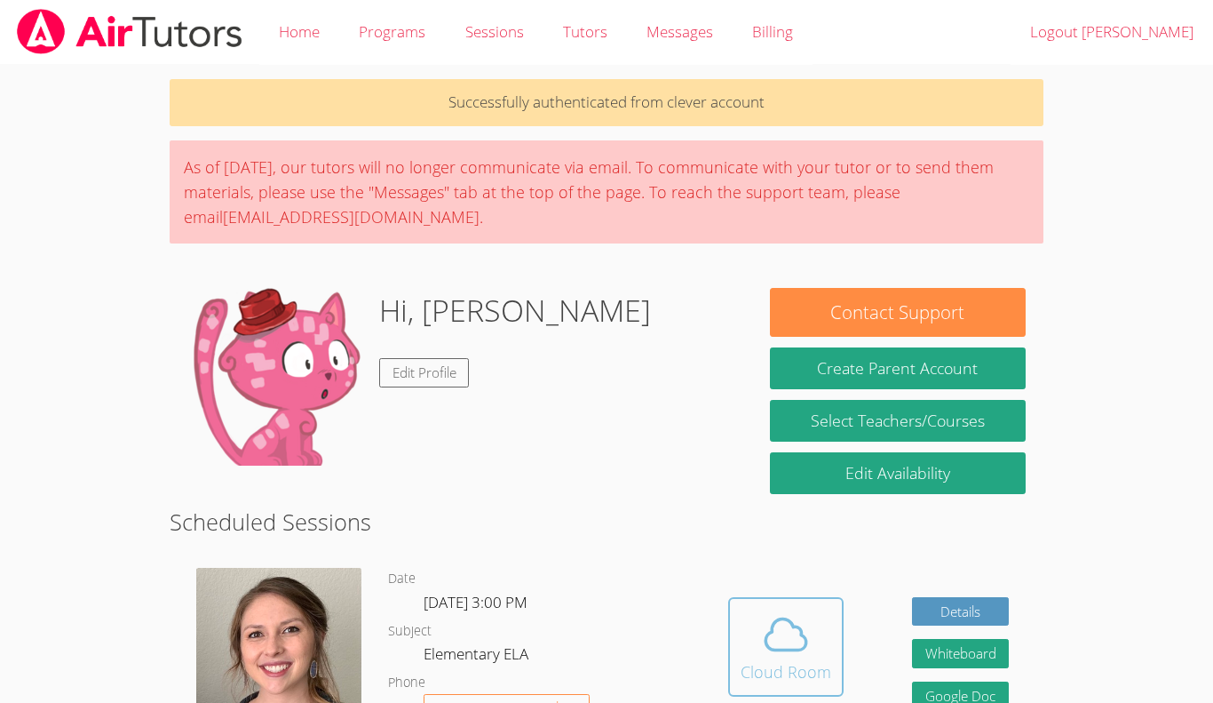
click at [803, 624] on icon at bounding box center [786, 634] width 50 height 50
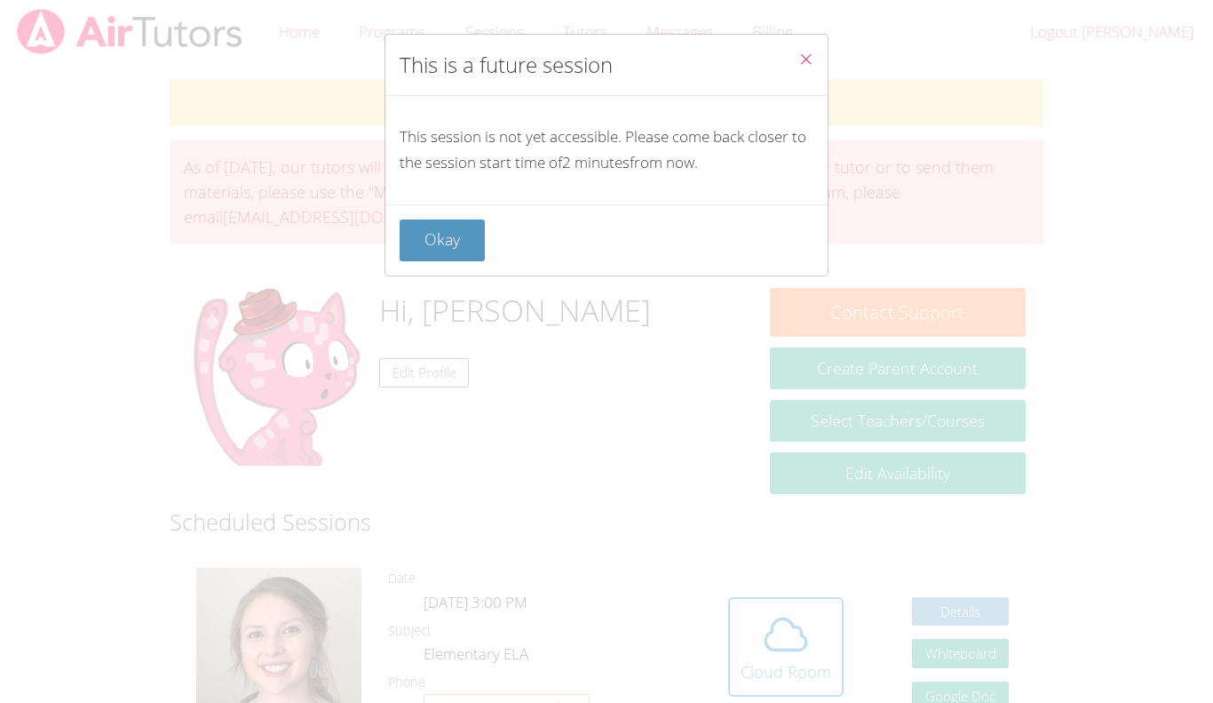
click at [809, 59] on icon "Close" at bounding box center [806, 59] width 15 height 15
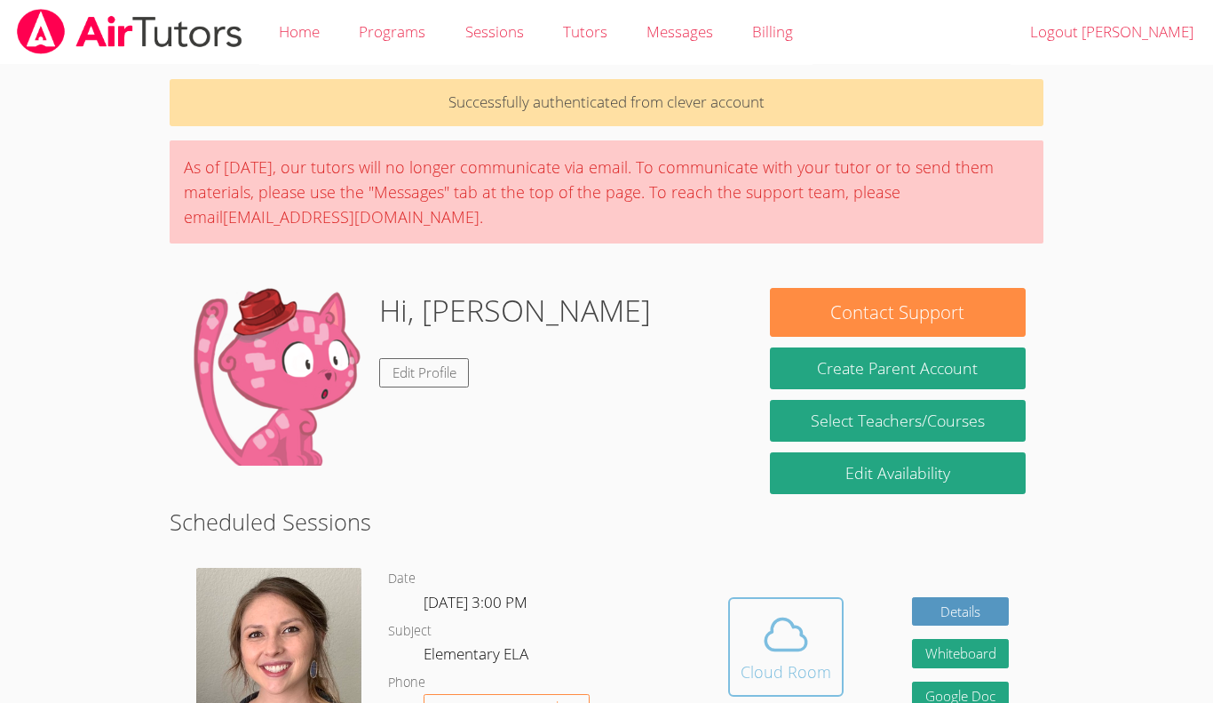
click at [806, 670] on div "Cloud Room" at bounding box center [786, 671] width 91 height 25
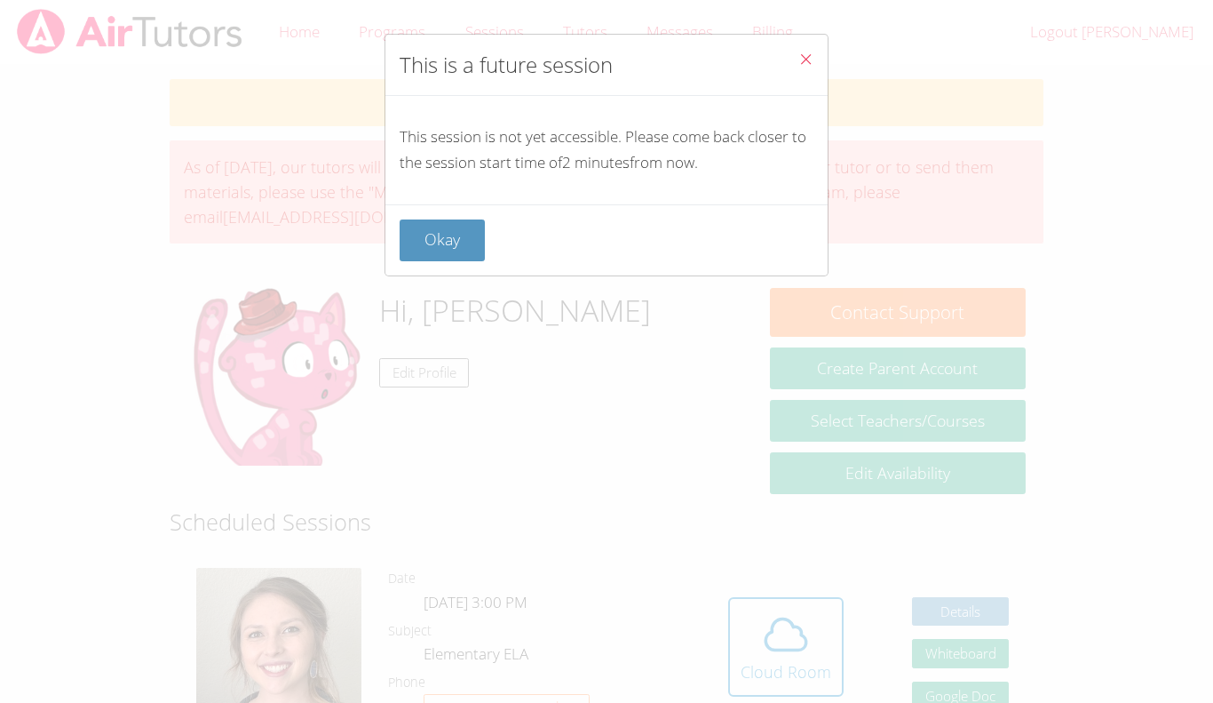
click at [804, 54] on icon "Close" at bounding box center [806, 59] width 15 height 15
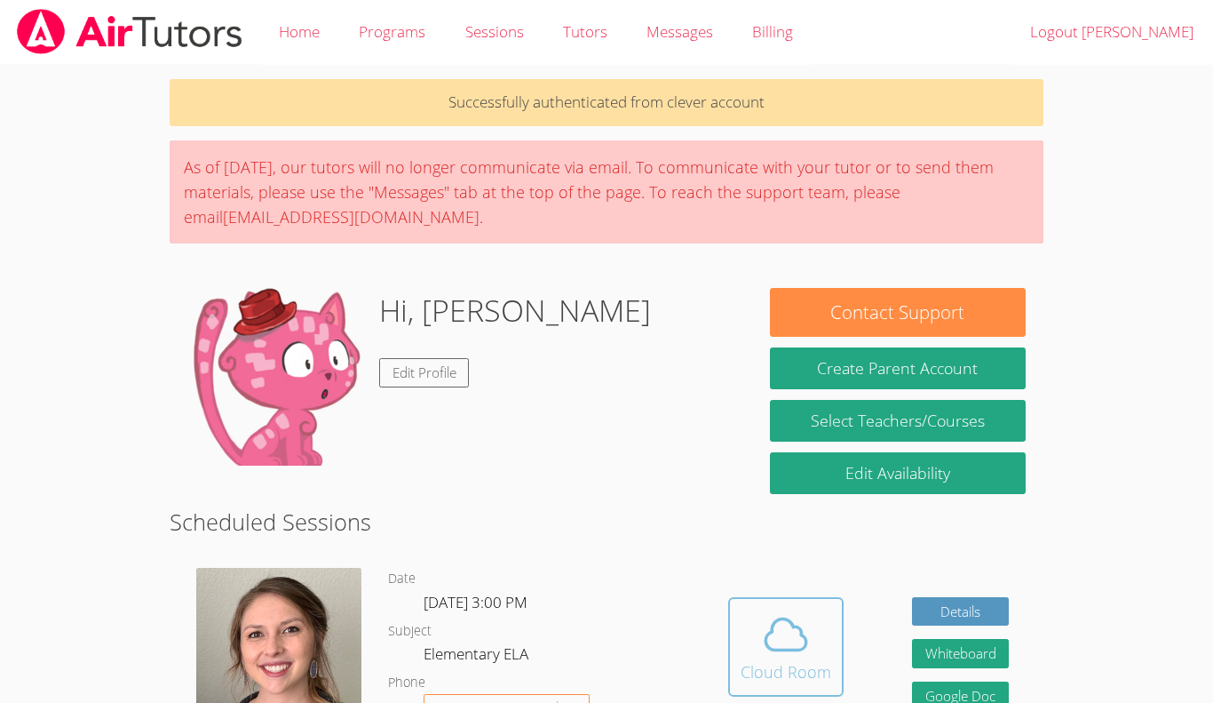
click at [807, 629] on icon at bounding box center [786, 634] width 50 height 50
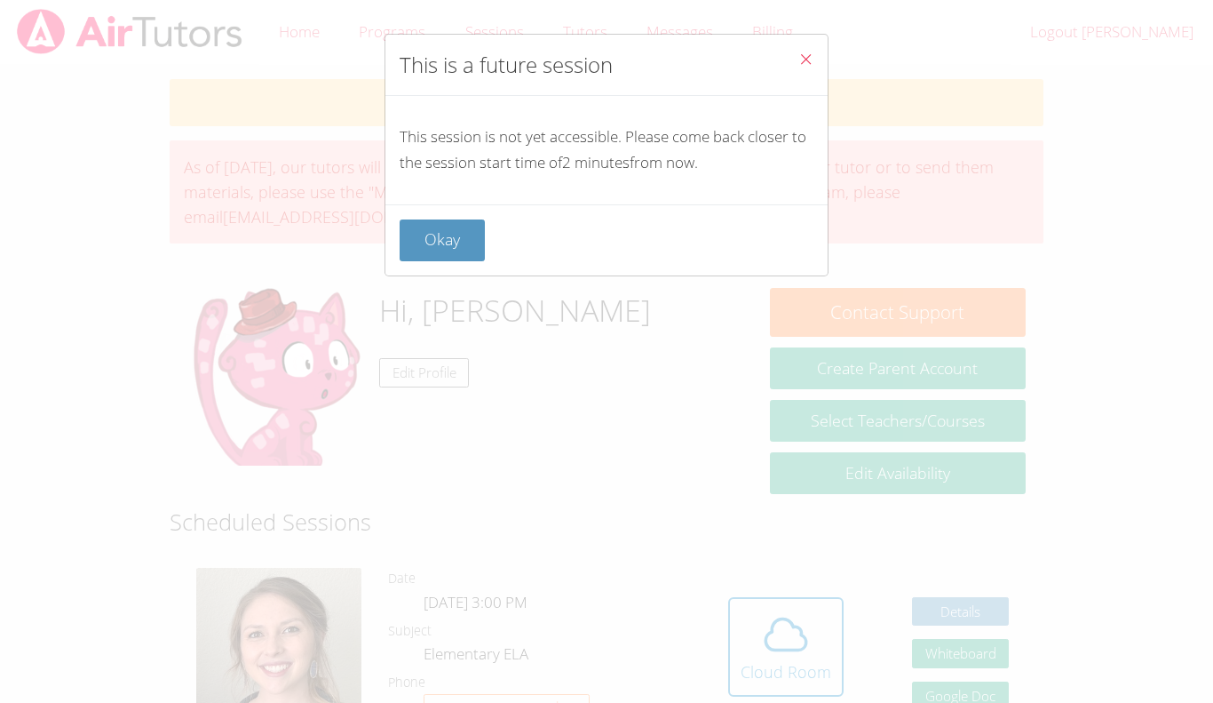
click at [788, 52] on button "Close" at bounding box center [806, 62] width 44 height 54
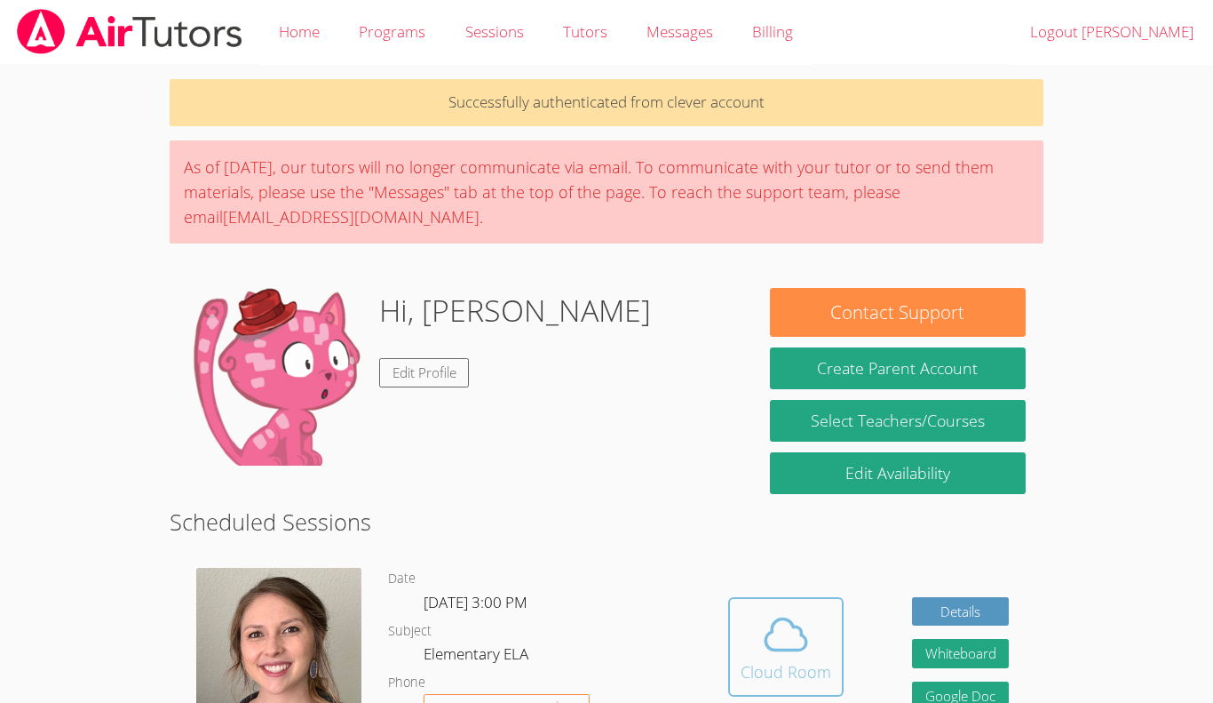
click at [814, 635] on span at bounding box center [786, 634] width 91 height 50
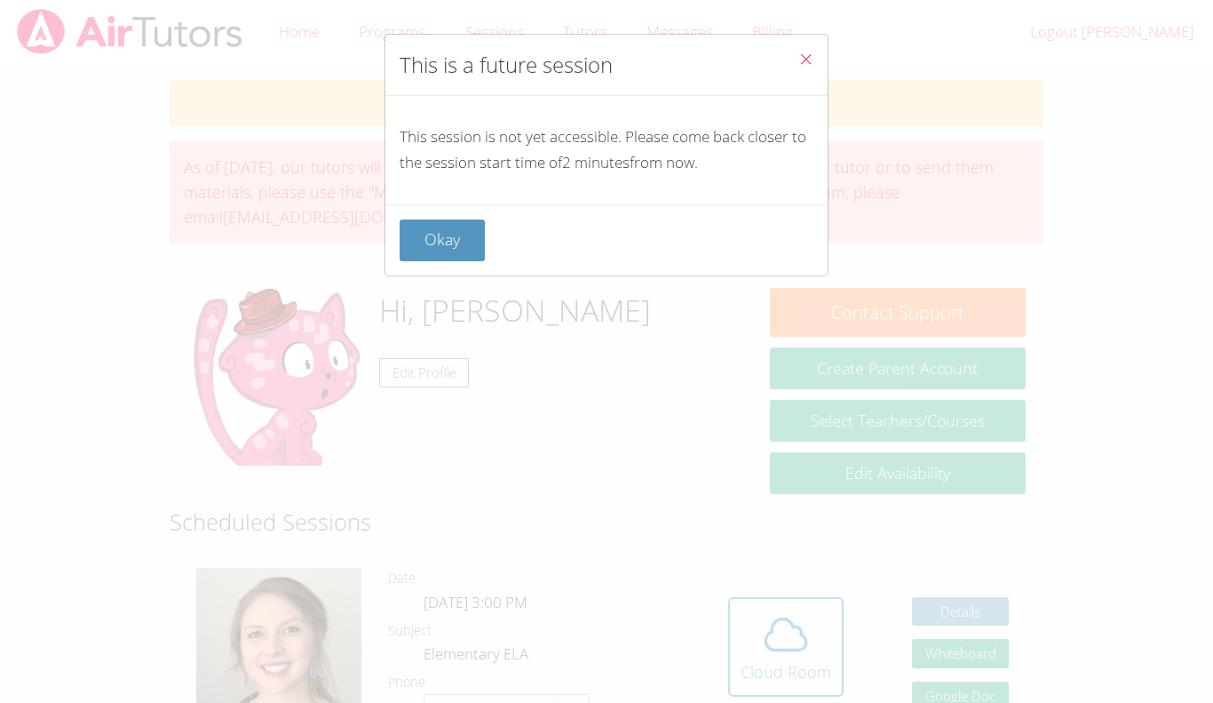
click at [815, 55] on button "Close" at bounding box center [806, 62] width 44 height 54
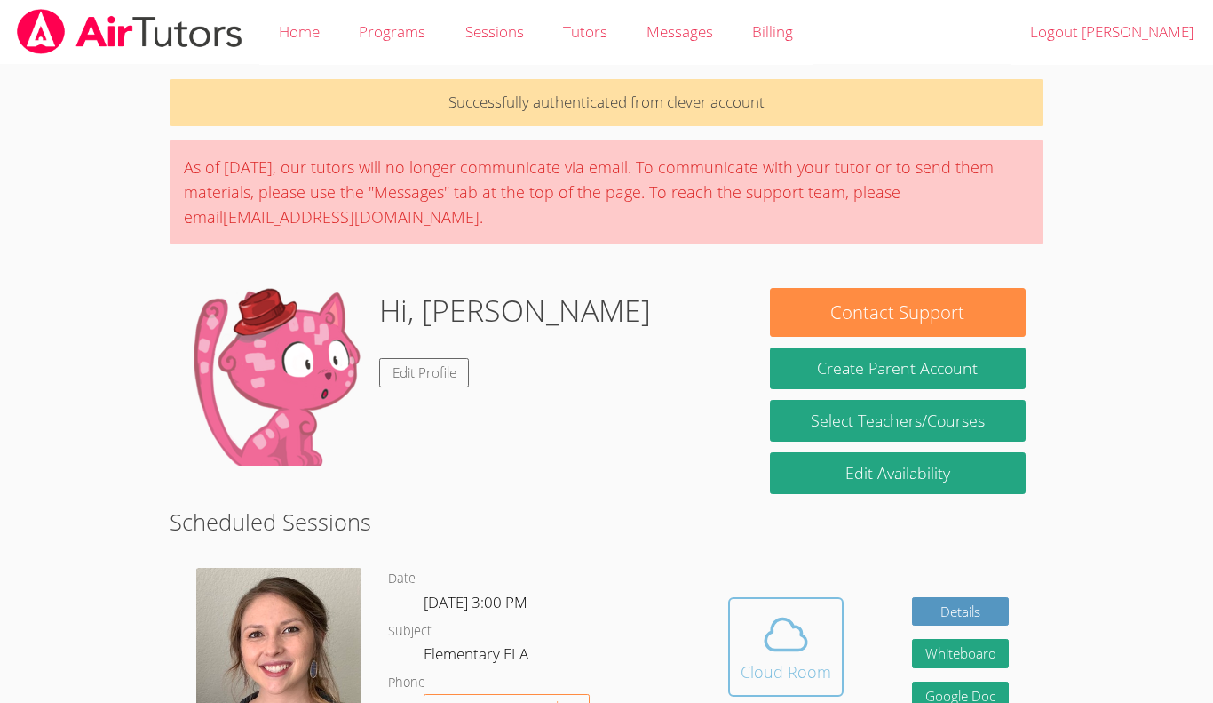
click at [839, 658] on button "Cloud Room" at bounding box center [785, 646] width 115 height 99
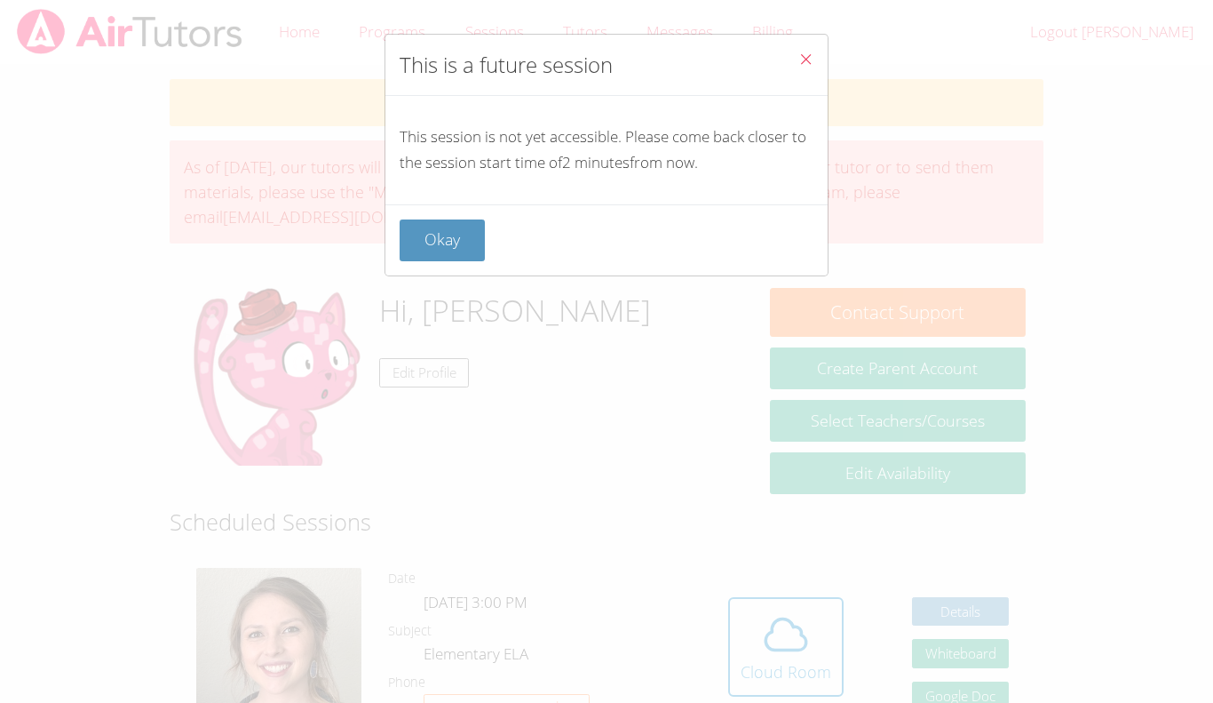
click at [812, 54] on icon "Close" at bounding box center [806, 59] width 15 height 15
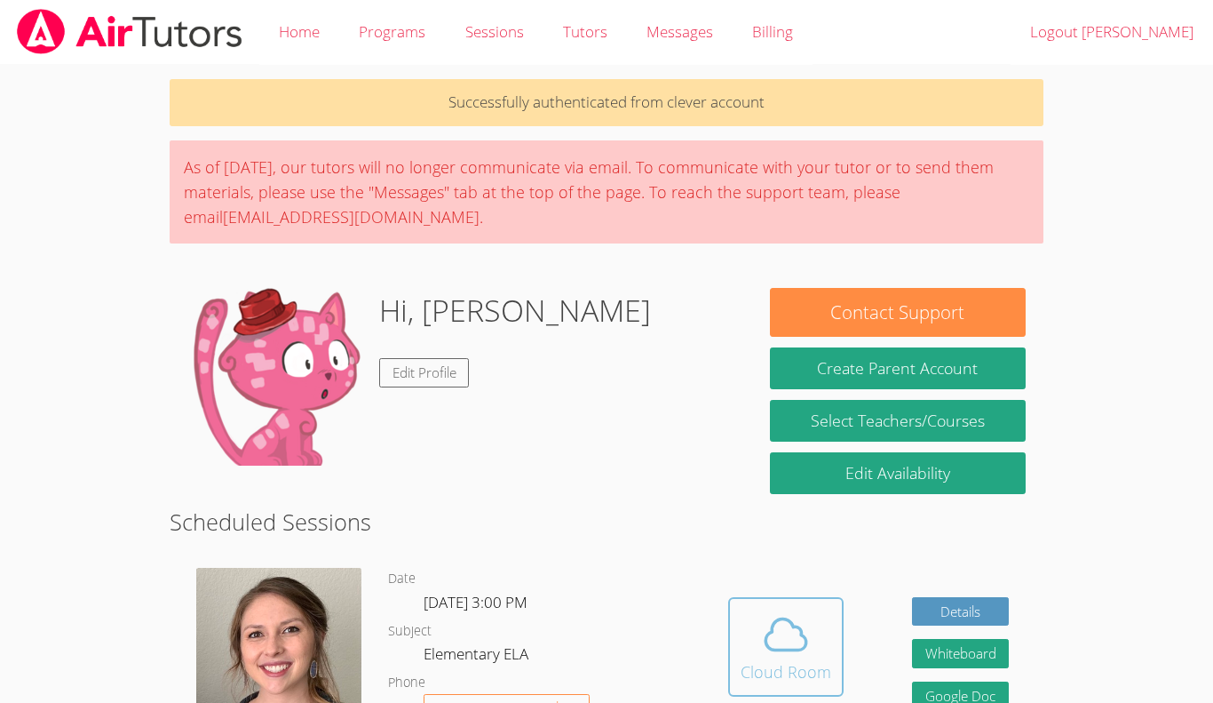
click at [756, 655] on span at bounding box center [786, 634] width 91 height 50
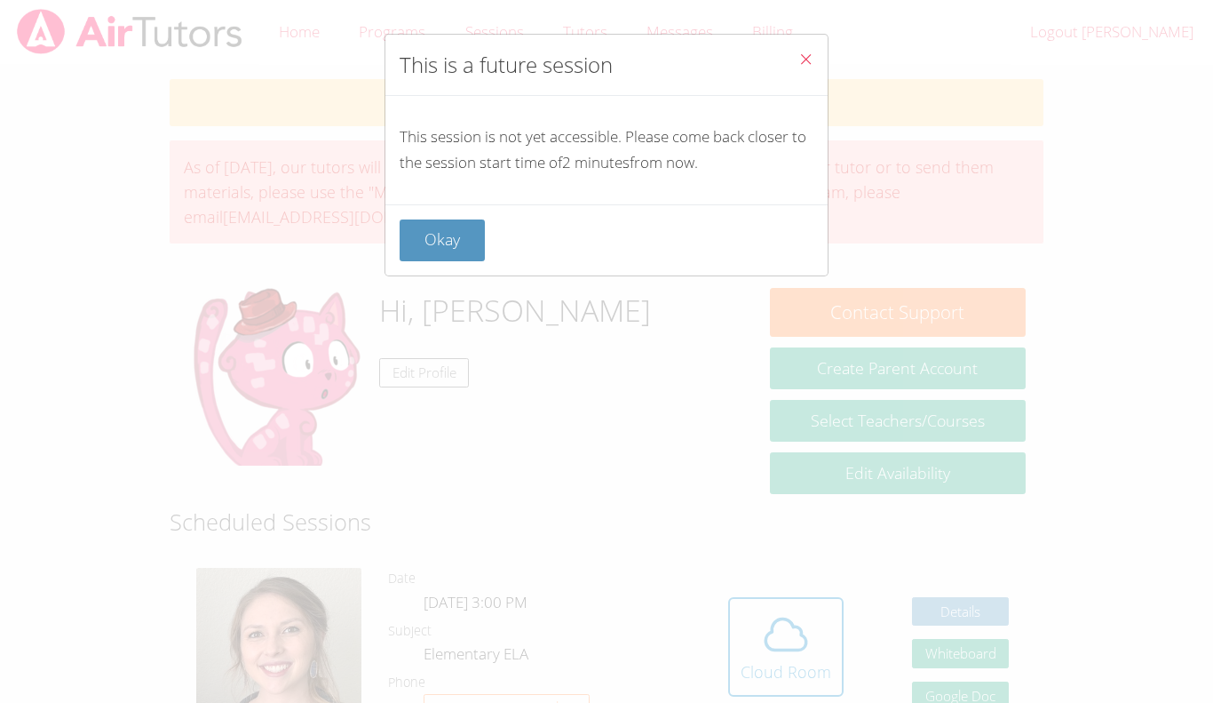
click at [815, 57] on button "Close" at bounding box center [806, 62] width 44 height 54
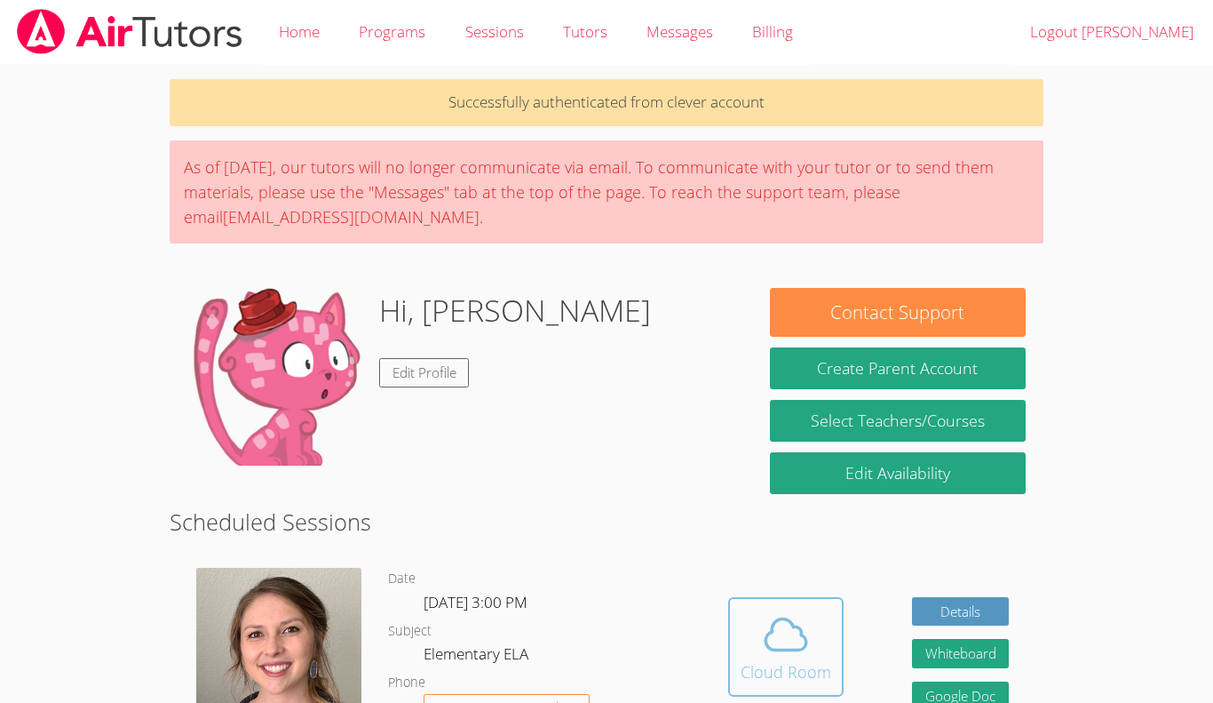
click at [789, 637] on icon at bounding box center [786, 634] width 50 height 50
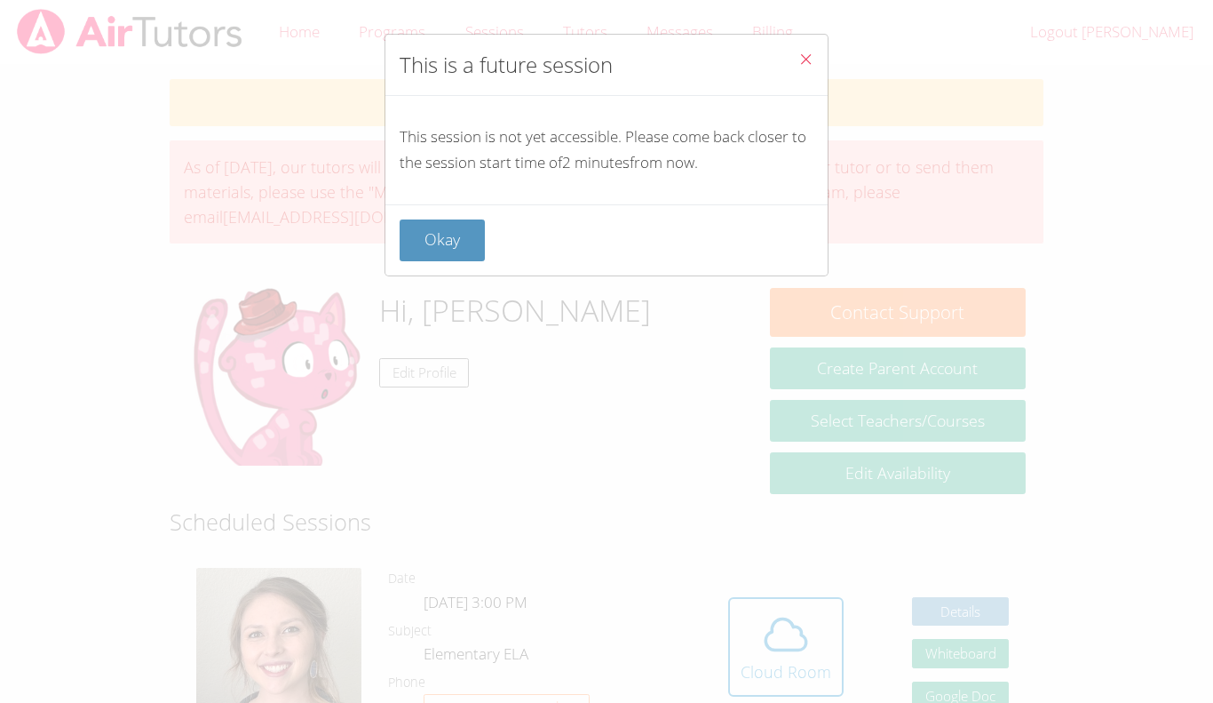
click at [805, 59] on icon "Close" at bounding box center [806, 59] width 15 height 15
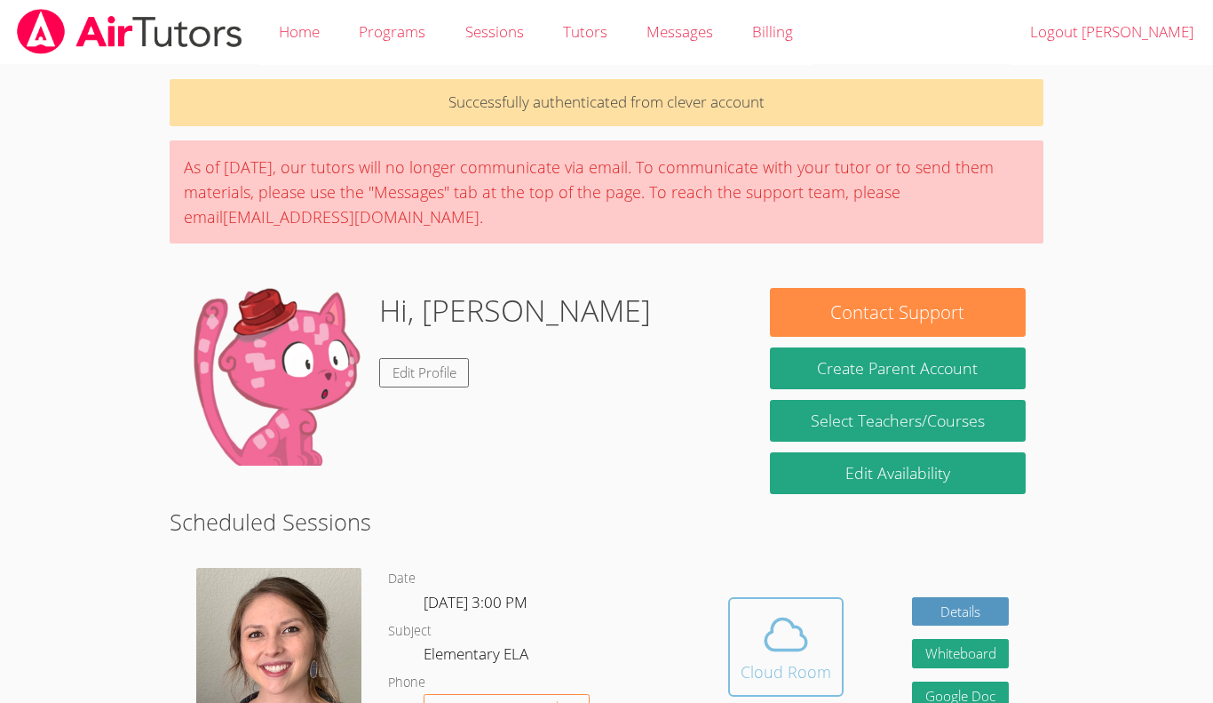
click at [777, 653] on icon at bounding box center [786, 634] width 50 height 50
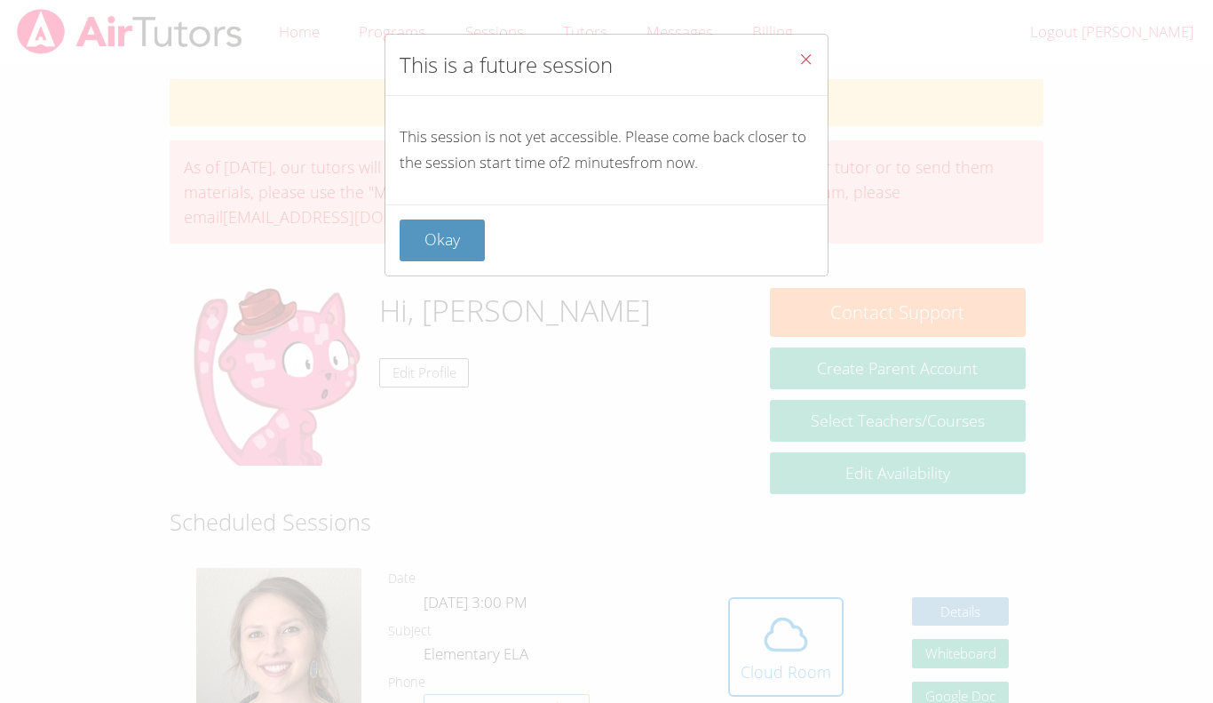
click at [809, 52] on icon "Close" at bounding box center [806, 59] width 15 height 15
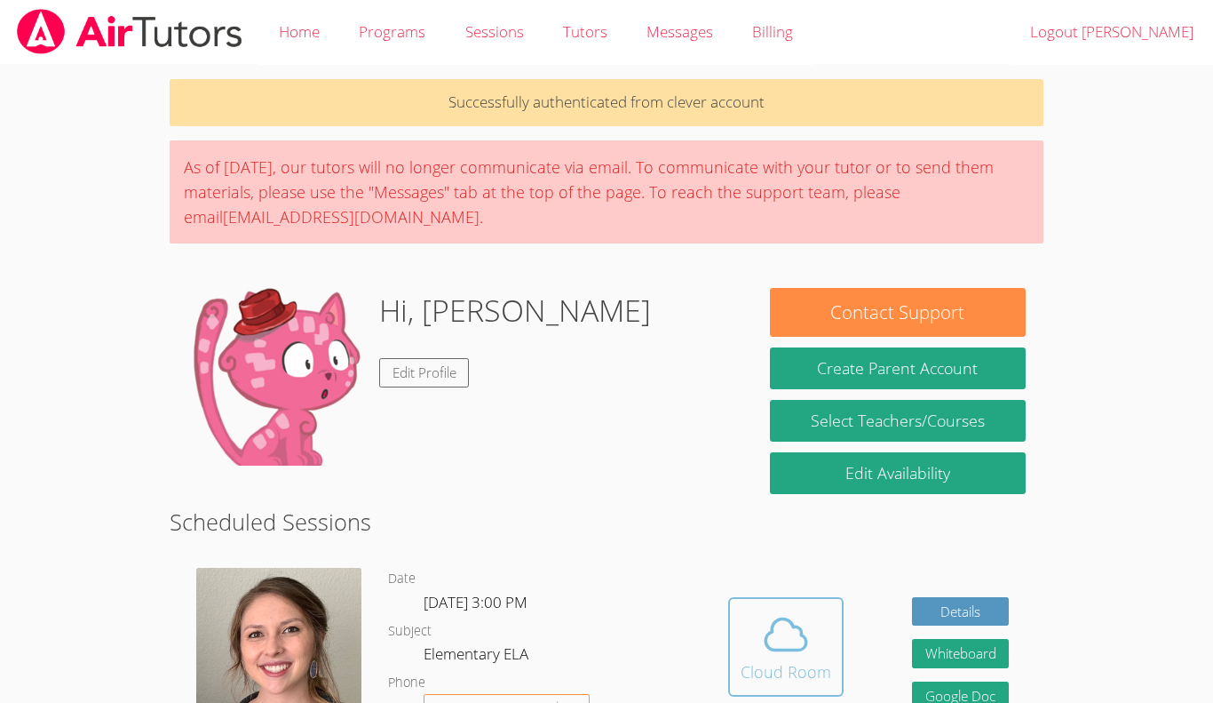
click at [765, 680] on div "Cloud Room" at bounding box center [786, 671] width 91 height 25
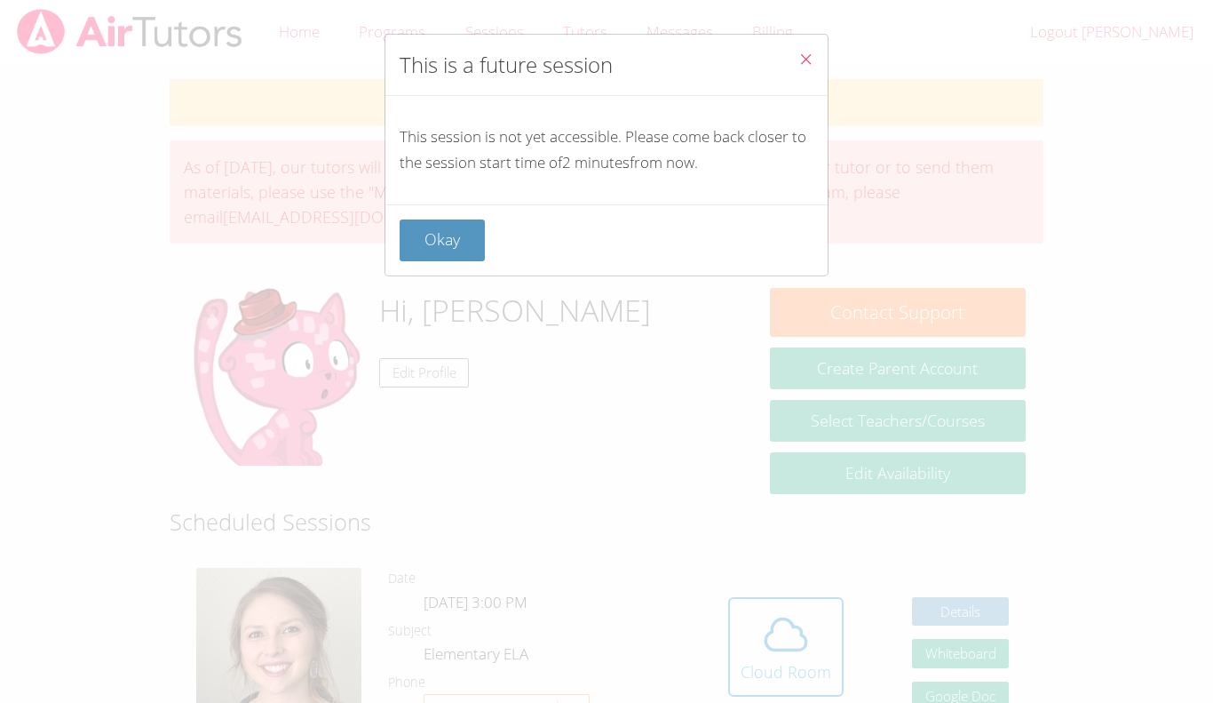
click at [808, 41] on button "Close" at bounding box center [806, 62] width 44 height 54
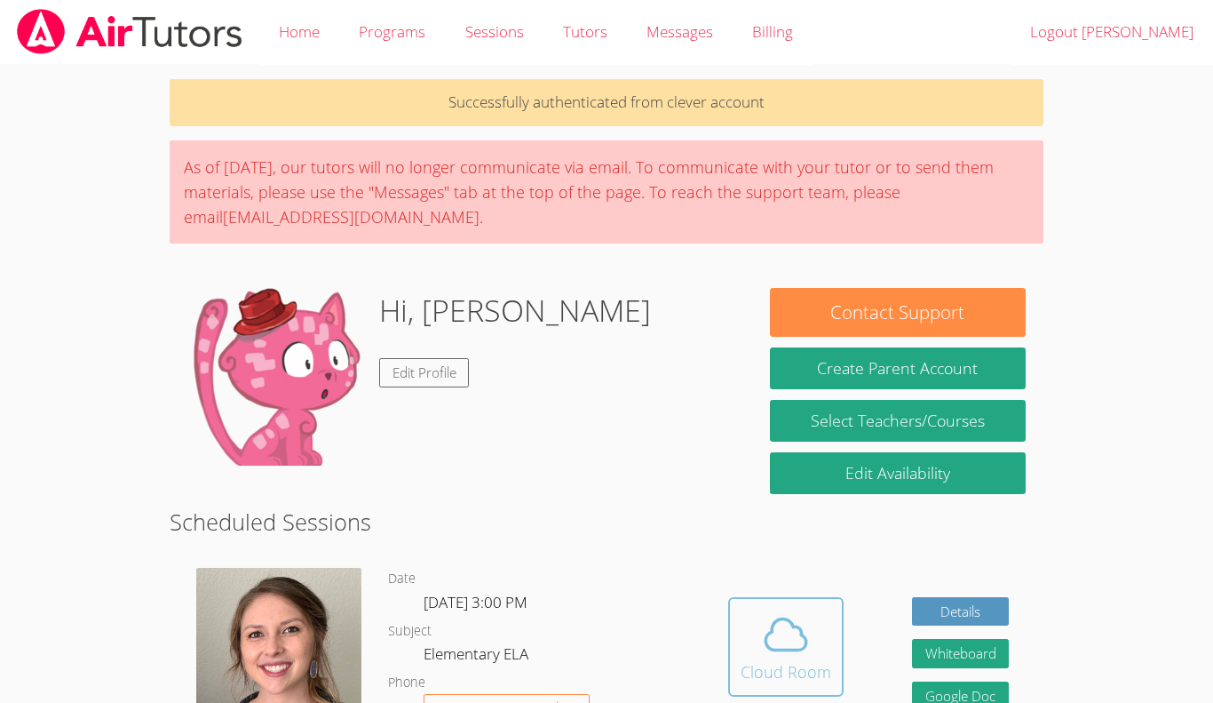
click at [815, 655] on span at bounding box center [786, 634] width 91 height 50
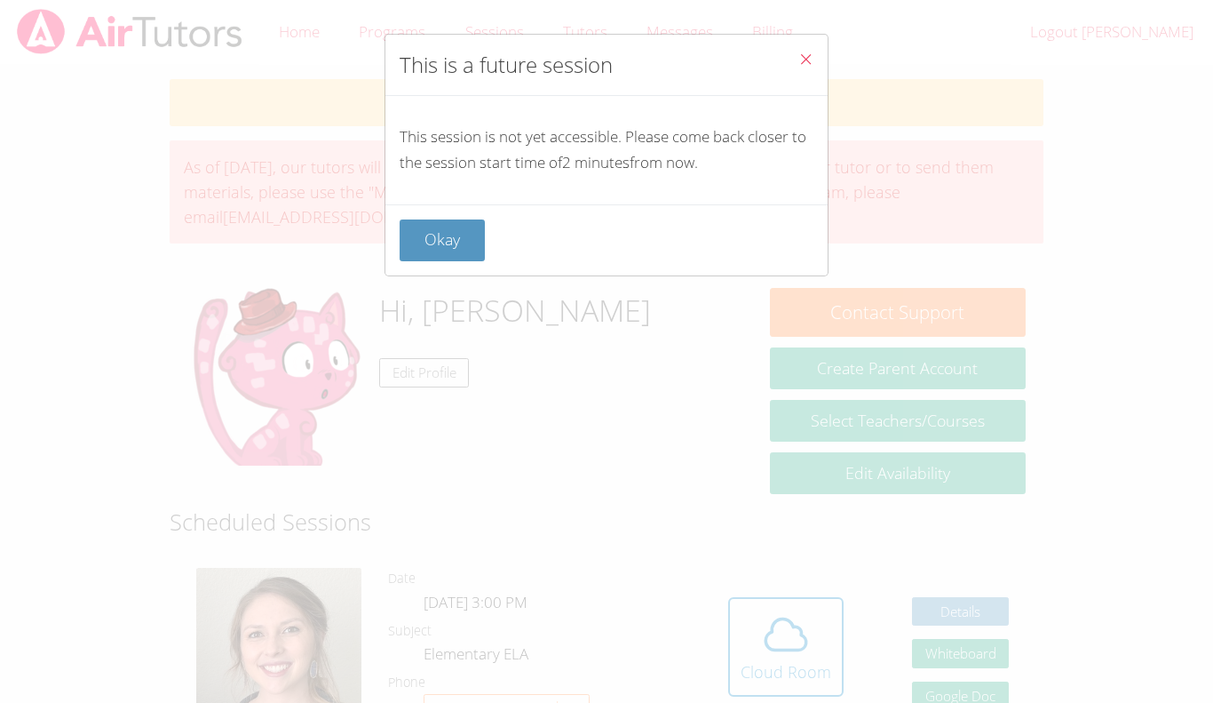
click at [810, 52] on icon "Close" at bounding box center [806, 59] width 15 height 15
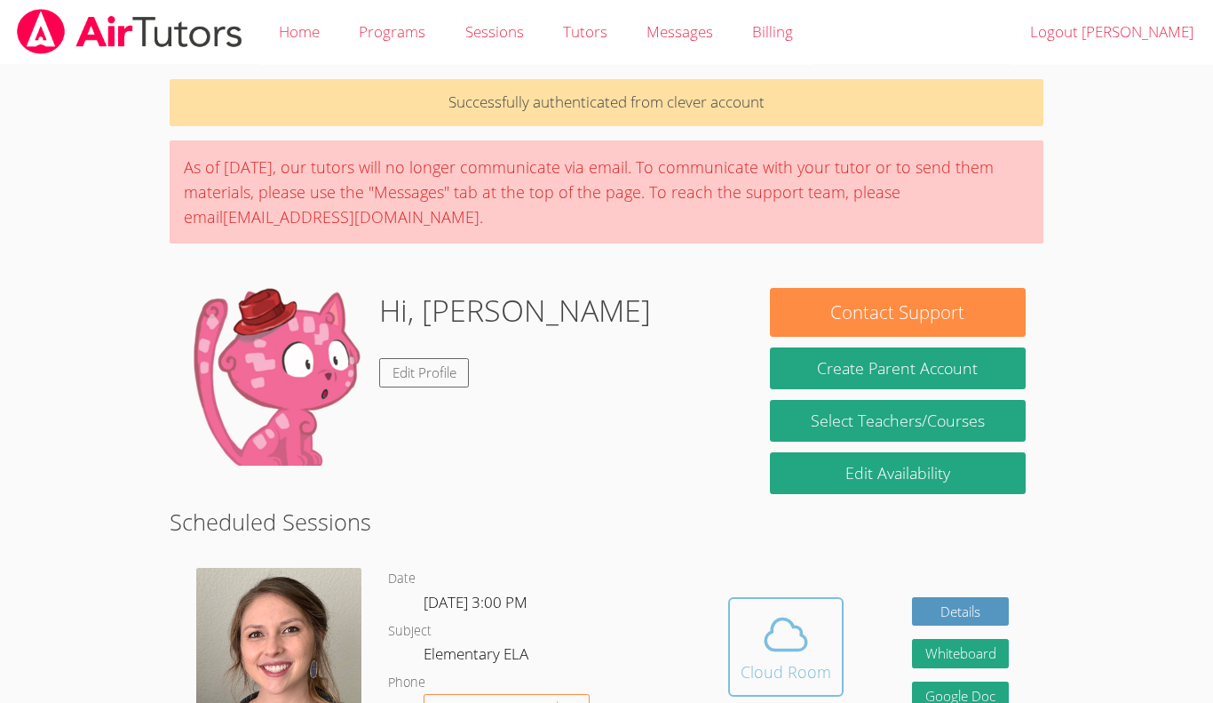
click at [832, 643] on button "Cloud Room" at bounding box center [785, 646] width 115 height 99
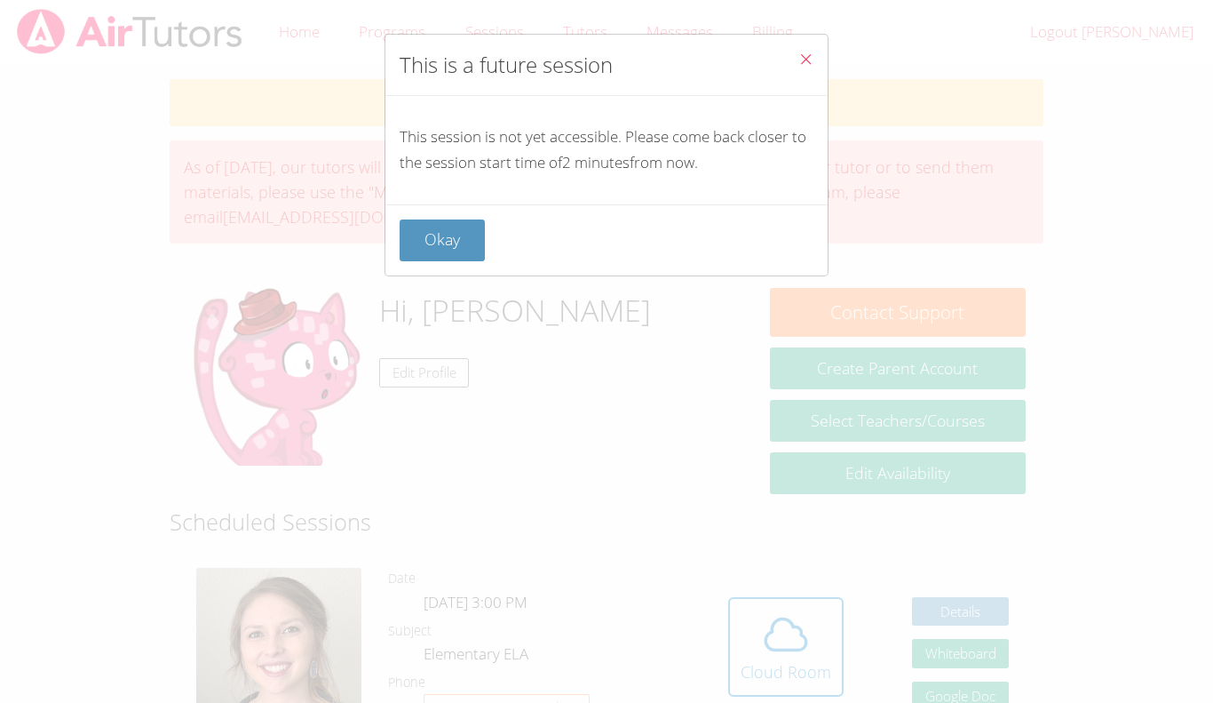
click at [811, 61] on icon "Close" at bounding box center [806, 59] width 15 height 15
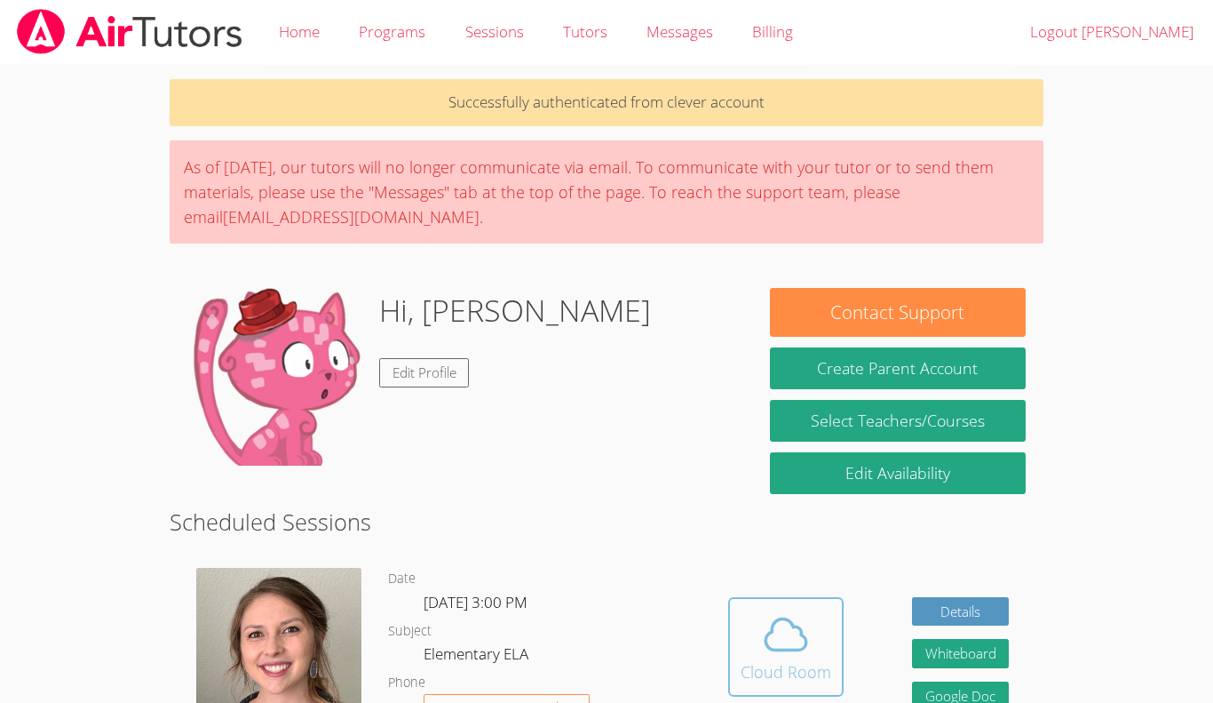
click at [769, 656] on icon at bounding box center [786, 634] width 50 height 50
click at [820, 643] on span at bounding box center [786, 634] width 91 height 50
click at [778, 676] on div "Cloud Room" at bounding box center [786, 671] width 91 height 25
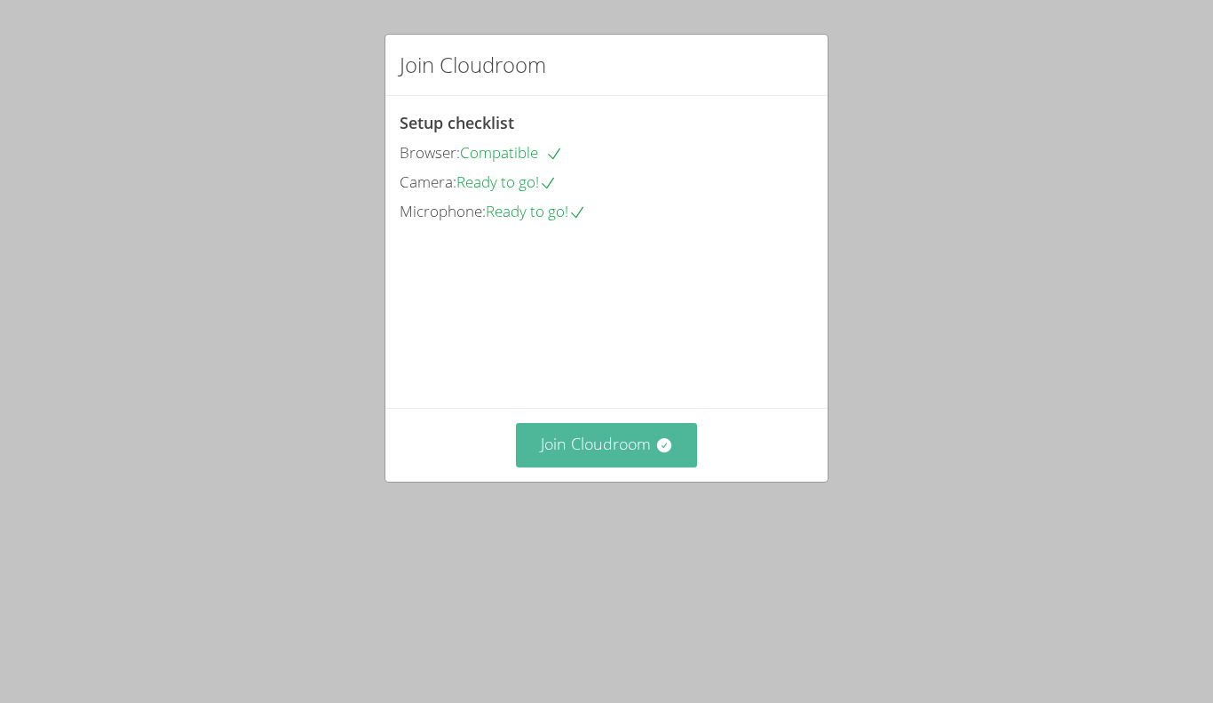
click at [579, 466] on button "Join Cloudroom" at bounding box center [607, 445] width 182 height 44
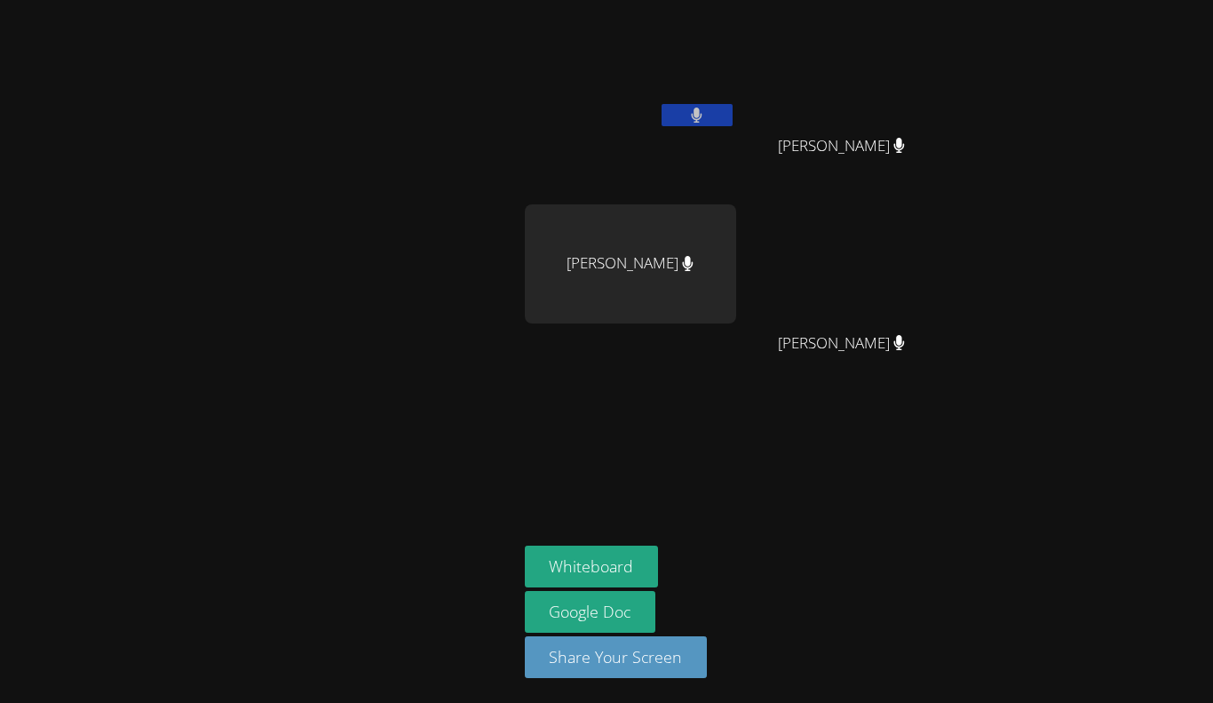
click at [696, 108] on icon at bounding box center [697, 114] width 11 height 15
click at [703, 106] on button at bounding box center [697, 115] width 71 height 22
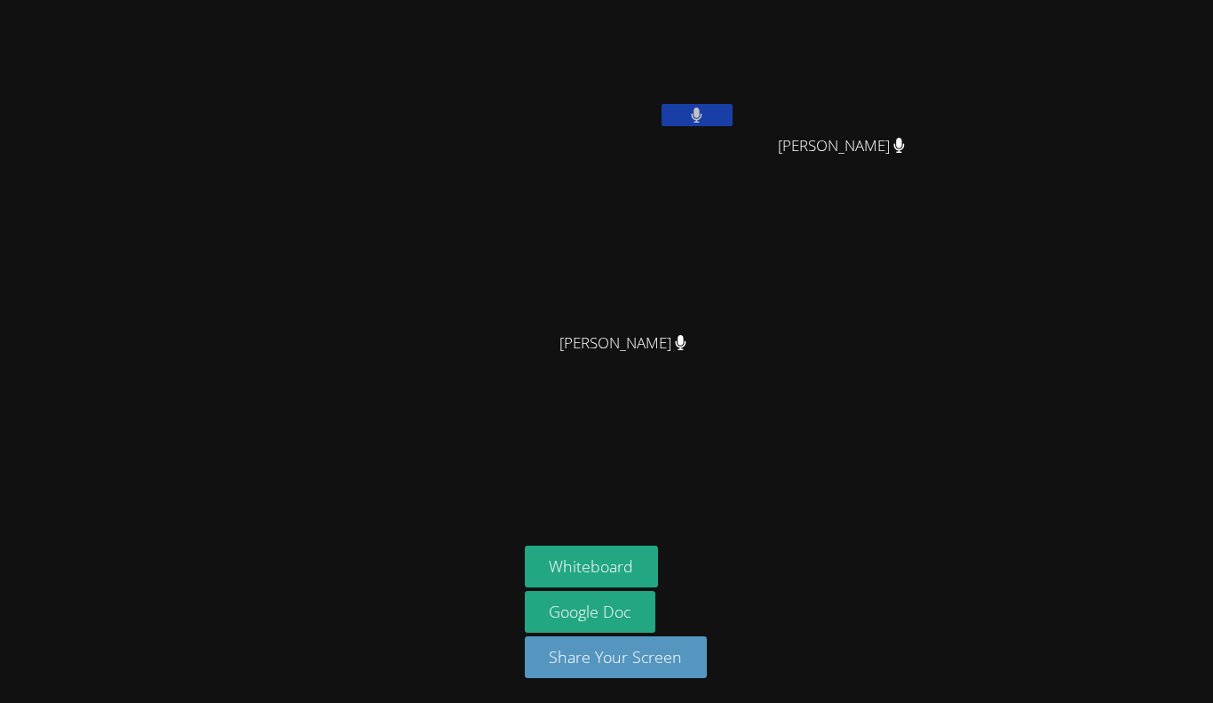
click at [1213, 220] on div "[PERSON_NAME] [PERSON_NAME] [PERSON_NAME] Reincy [PERSON_NAME] [PERSON_NAME] Wh…" at bounding box center [606, 351] width 1213 height 703
click at [1213, 225] on div "[PERSON_NAME] [PERSON_NAME] [PERSON_NAME] Reincy [PERSON_NAME] [PERSON_NAME] Wh…" at bounding box center [606, 351] width 1213 height 703
click at [720, 114] on button at bounding box center [697, 115] width 71 height 22
click at [716, 113] on button at bounding box center [697, 115] width 71 height 22
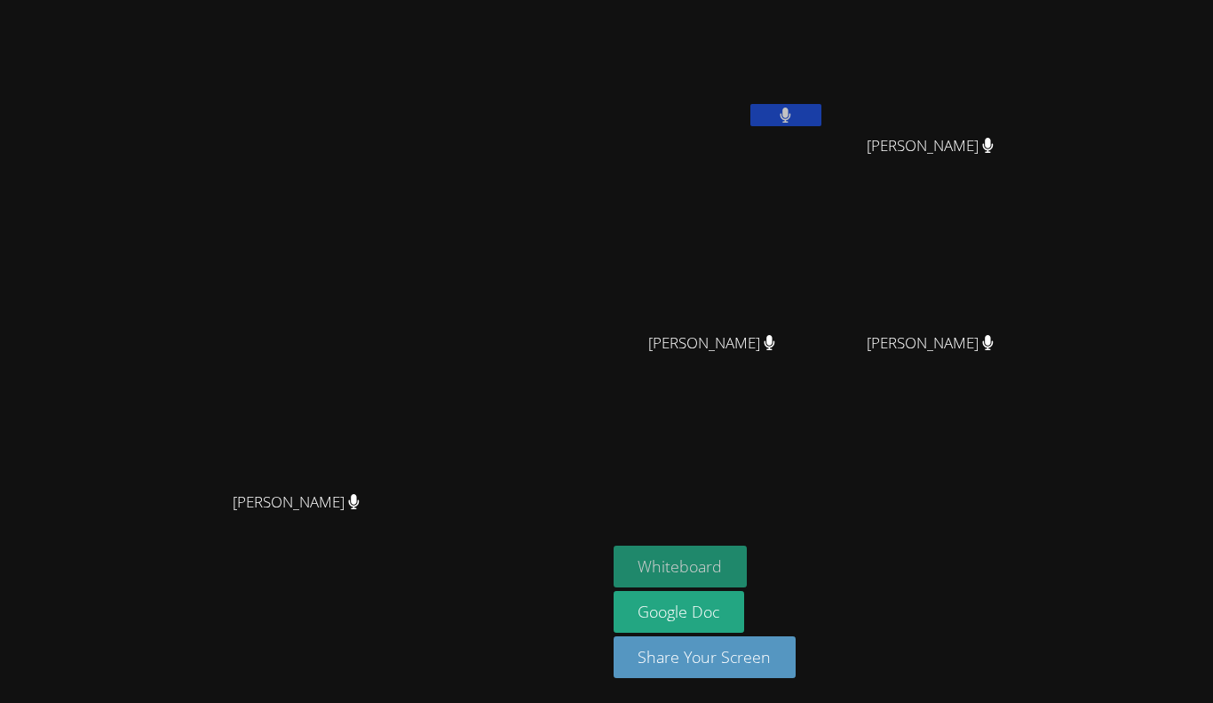
click at [748, 571] on button "Whiteboard" at bounding box center [681, 566] width 134 height 42
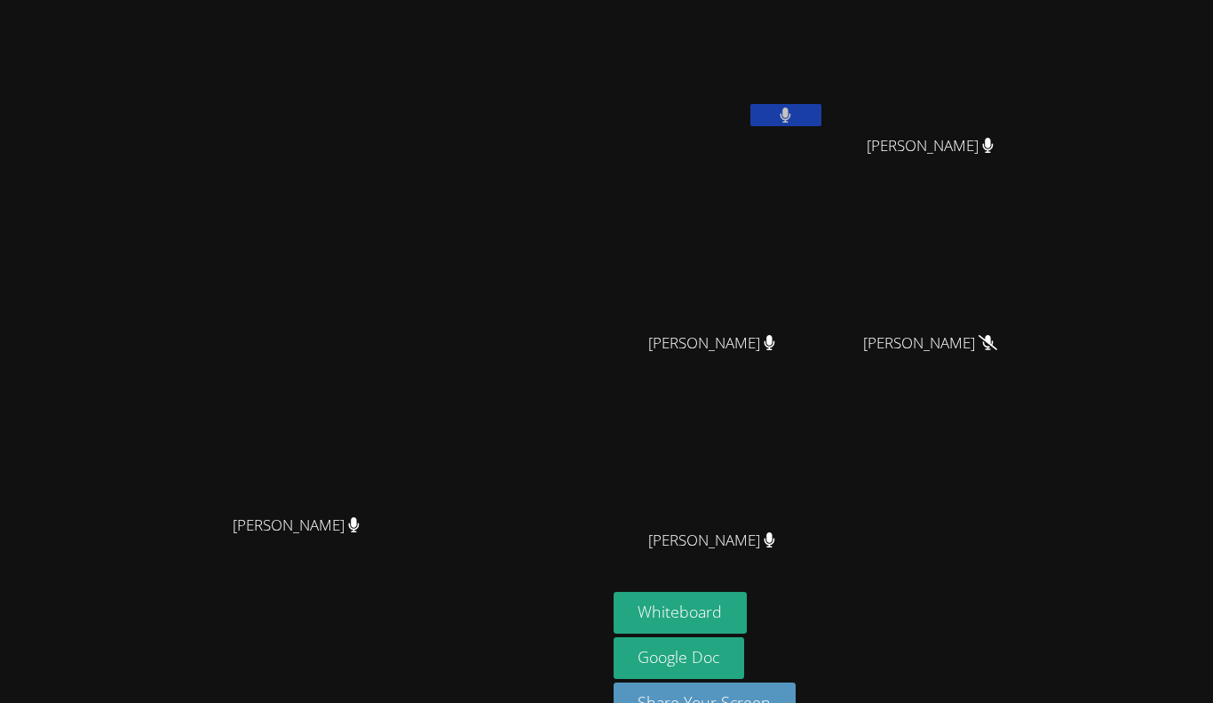
click at [791, 108] on icon at bounding box center [786, 114] width 12 height 15
click at [822, 119] on button at bounding box center [786, 115] width 71 height 22
click at [822, 106] on button at bounding box center [786, 115] width 71 height 22
click at [795, 115] on icon at bounding box center [785, 114] width 19 height 15
click at [822, 111] on button at bounding box center [786, 115] width 71 height 22
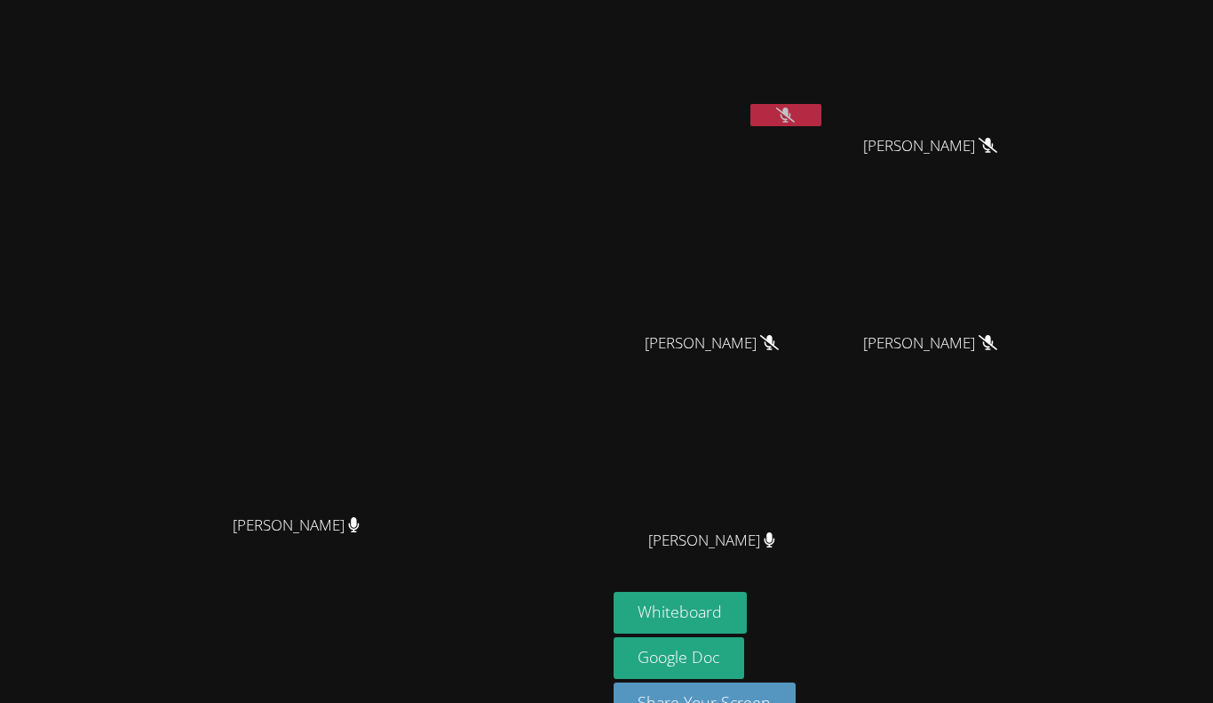
click at [822, 105] on button at bounding box center [786, 115] width 71 height 22
click at [822, 119] on button at bounding box center [786, 115] width 71 height 22
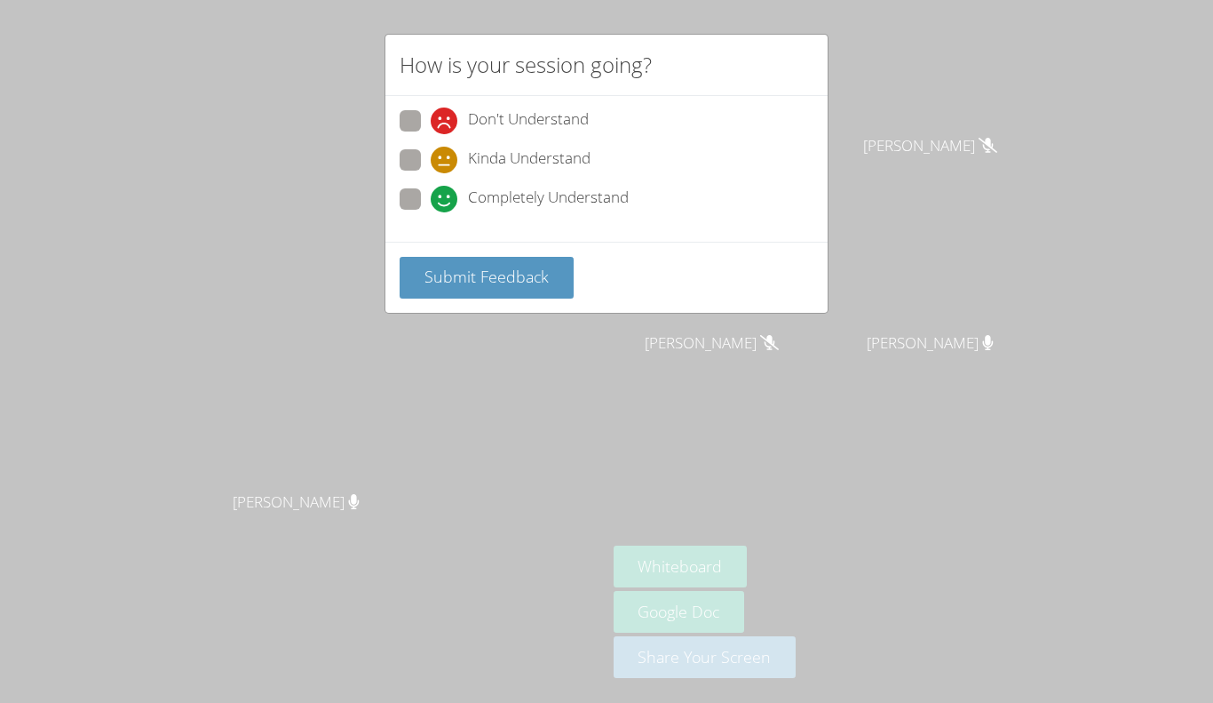
click at [431, 212] on span at bounding box center [431, 212] width 0 height 0
click at [431, 199] on input "Completely Understand" at bounding box center [438, 195] width 15 height 15
radio input "true"
click at [454, 264] on button "Submit Feedback" at bounding box center [487, 278] width 174 height 42
